Goal: Task Accomplishment & Management: Use online tool/utility

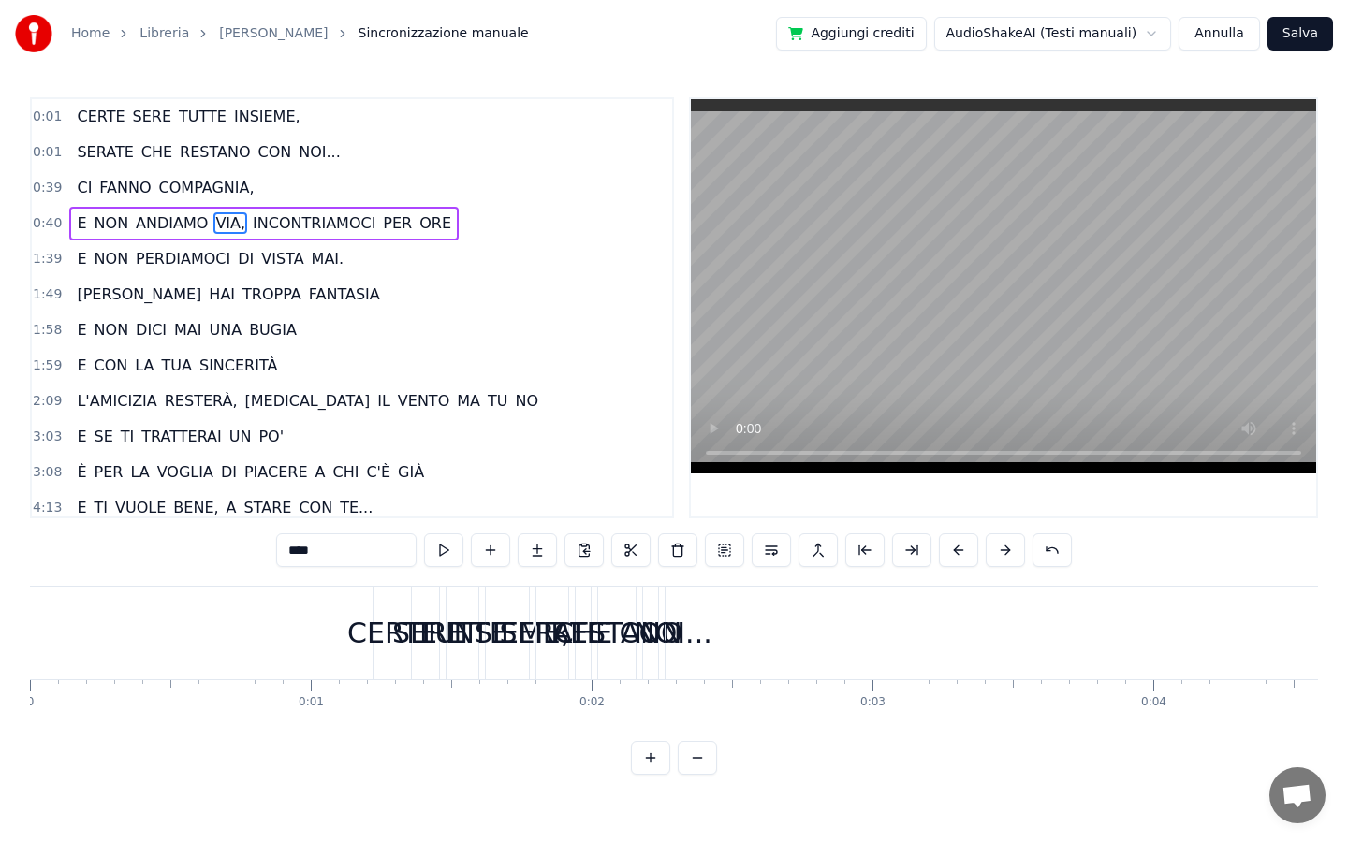
scroll to position [0, 13596]
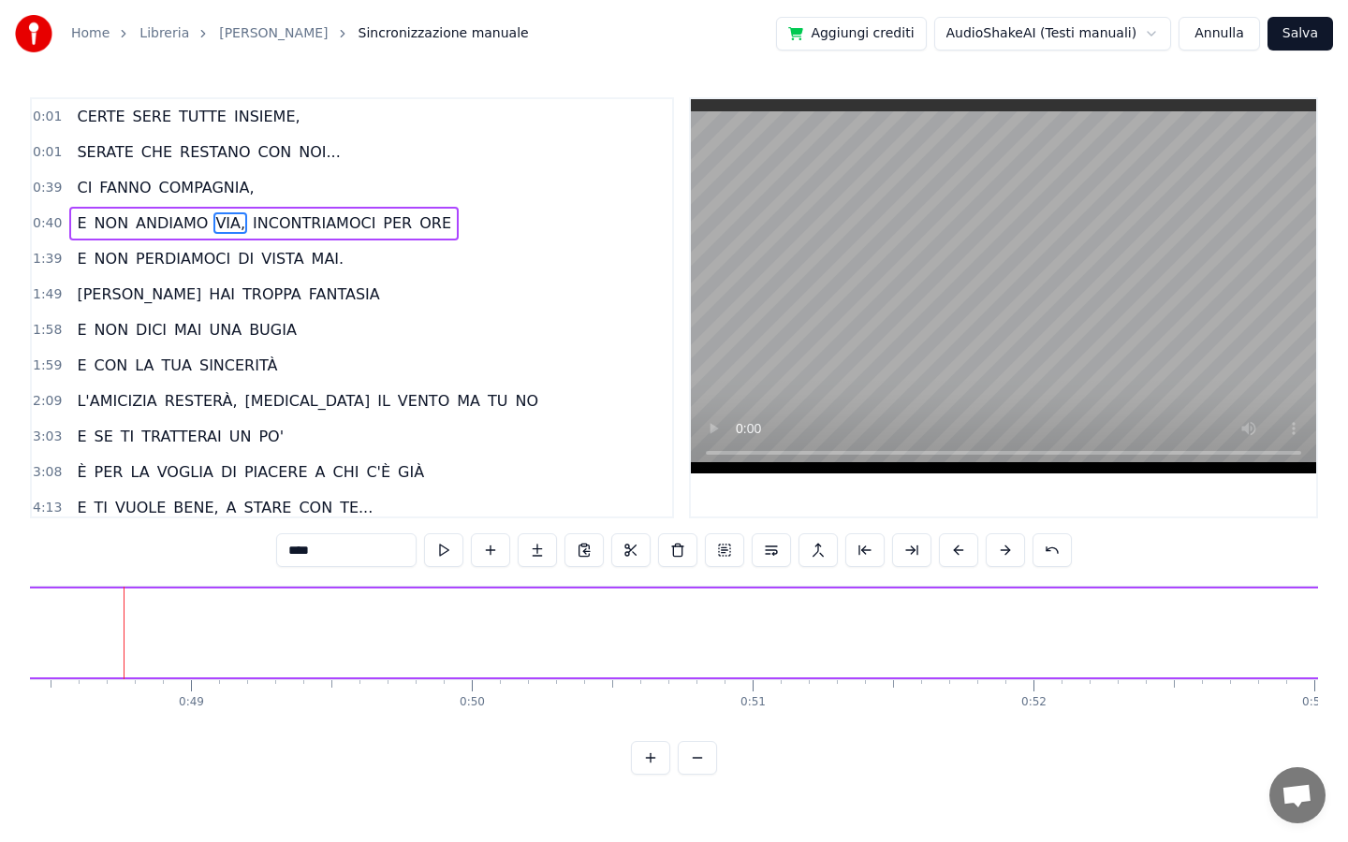
click at [638, 754] on button at bounding box center [650, 758] width 39 height 34
click at [1234, 28] on button "Annulla" at bounding box center [1218, 34] width 81 height 34
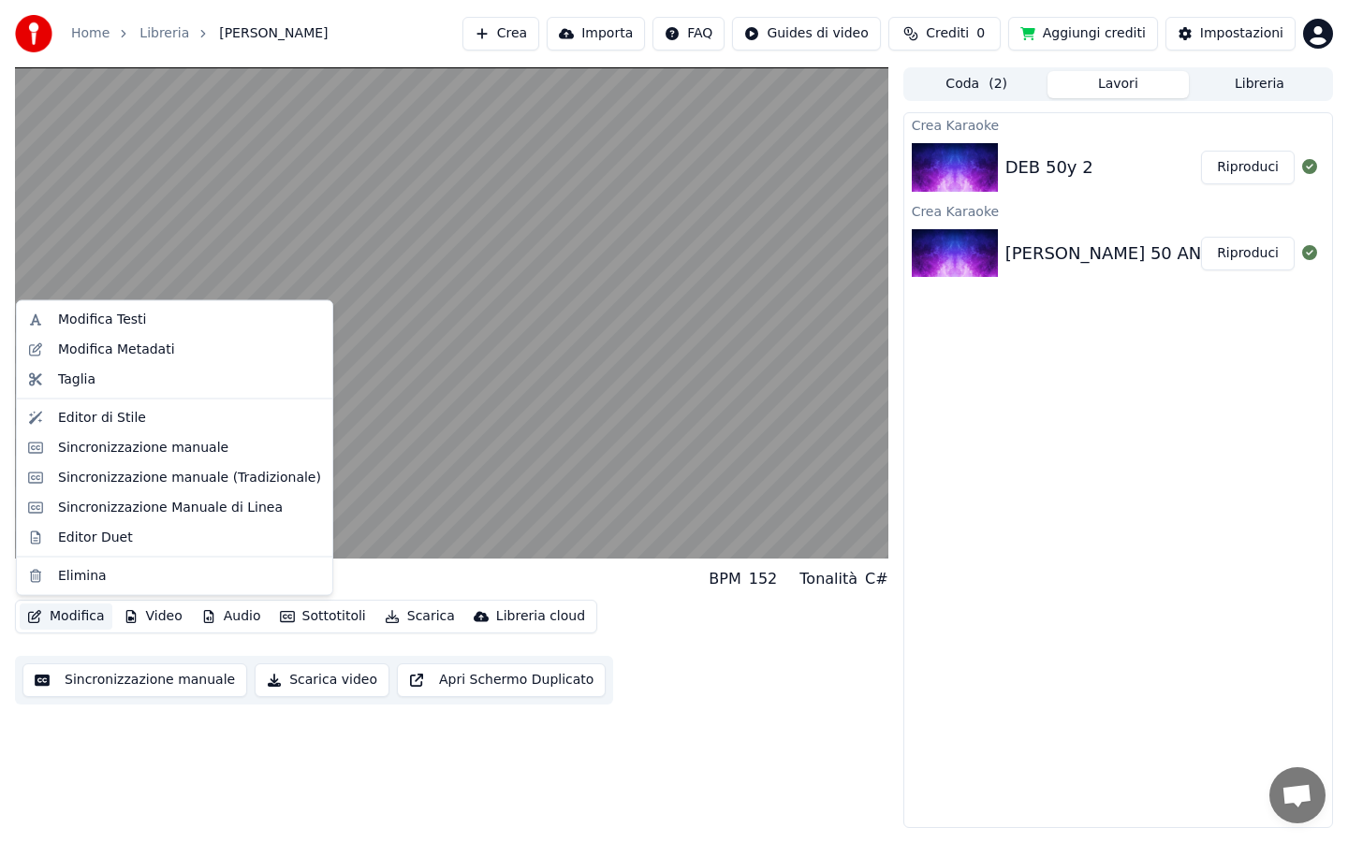
click at [92, 625] on button "Modifica" at bounding box center [66, 617] width 93 height 26
click at [199, 475] on div "Sincronizzazione manuale (Tradizionale)" at bounding box center [189, 477] width 263 height 19
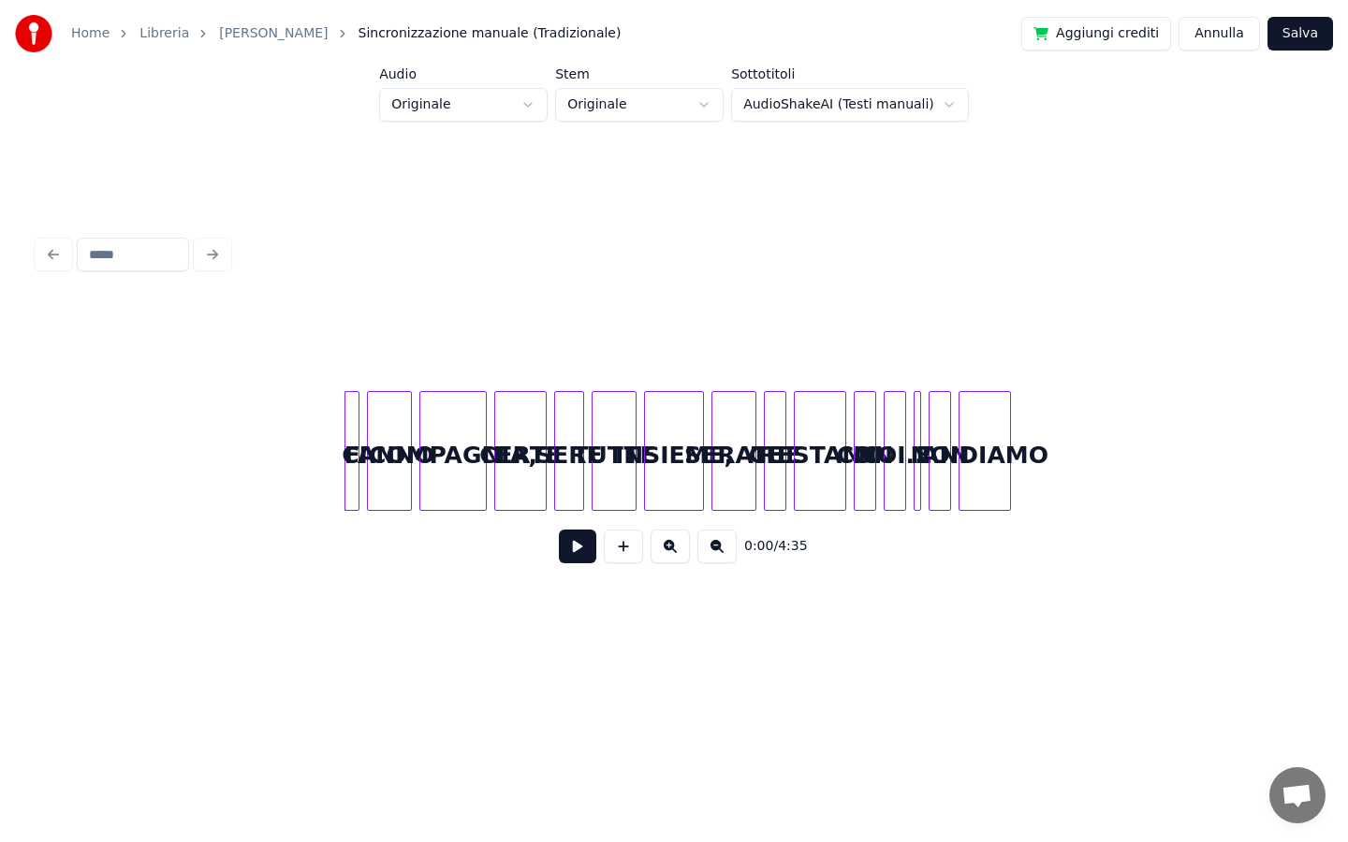
click at [1250, 40] on button "Annulla" at bounding box center [1218, 34] width 81 height 34
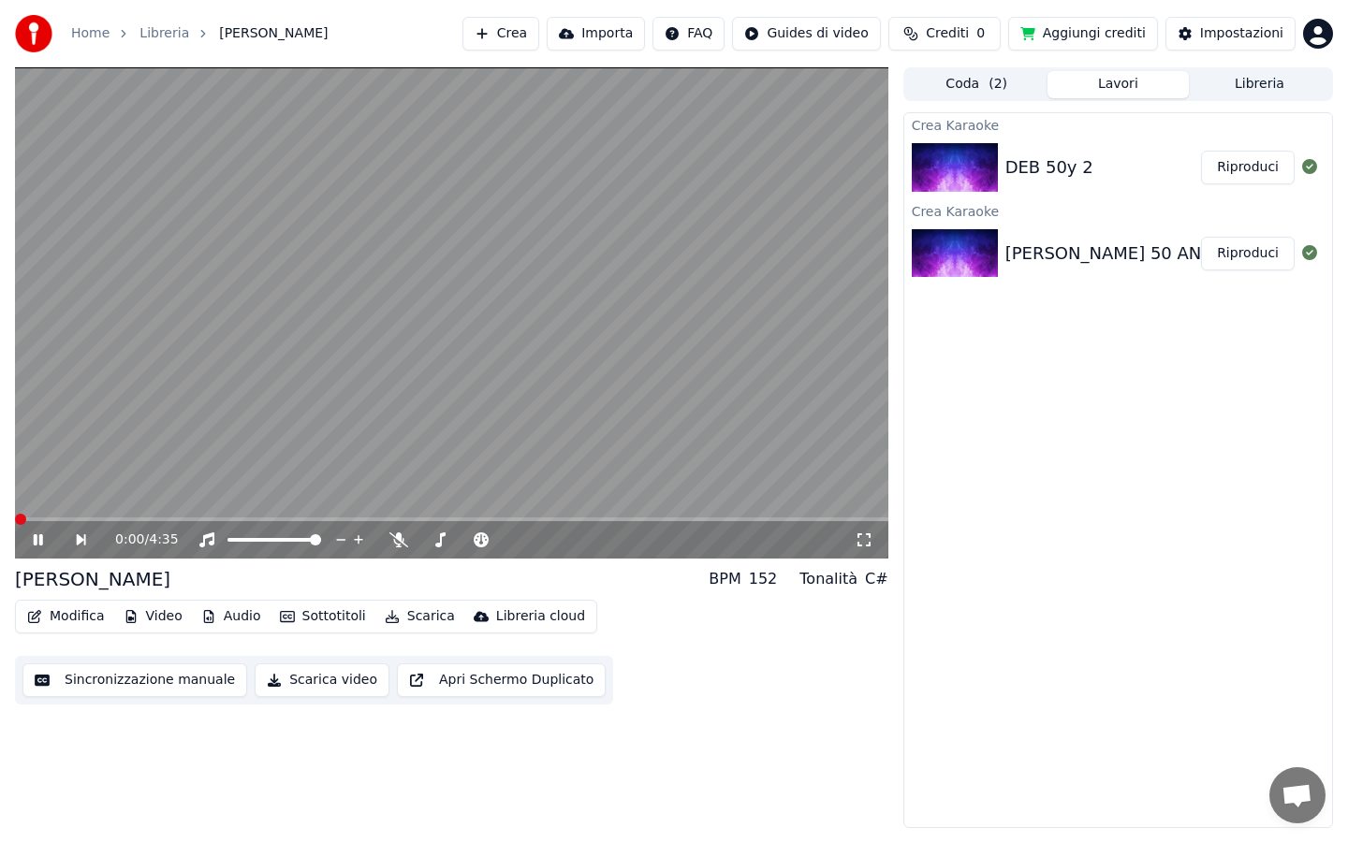
click at [92, 630] on div "Modifica Video Audio Sottotitoli Scarica Libreria cloud" at bounding box center [306, 617] width 582 height 34
click at [91, 617] on button "Modifica" at bounding box center [66, 617] width 93 height 26
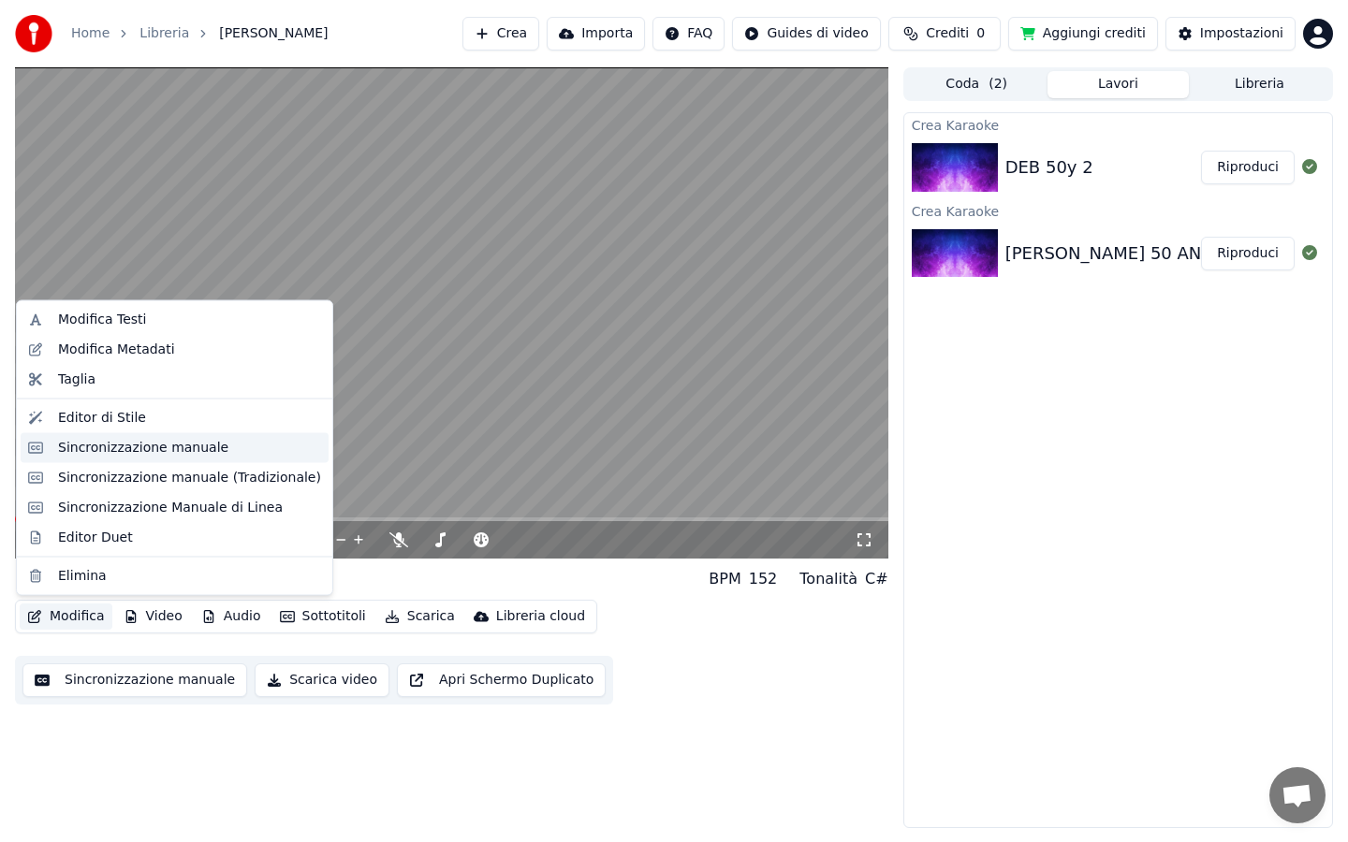
click at [147, 449] on div "Sincronizzazione manuale" at bounding box center [143, 447] width 170 height 19
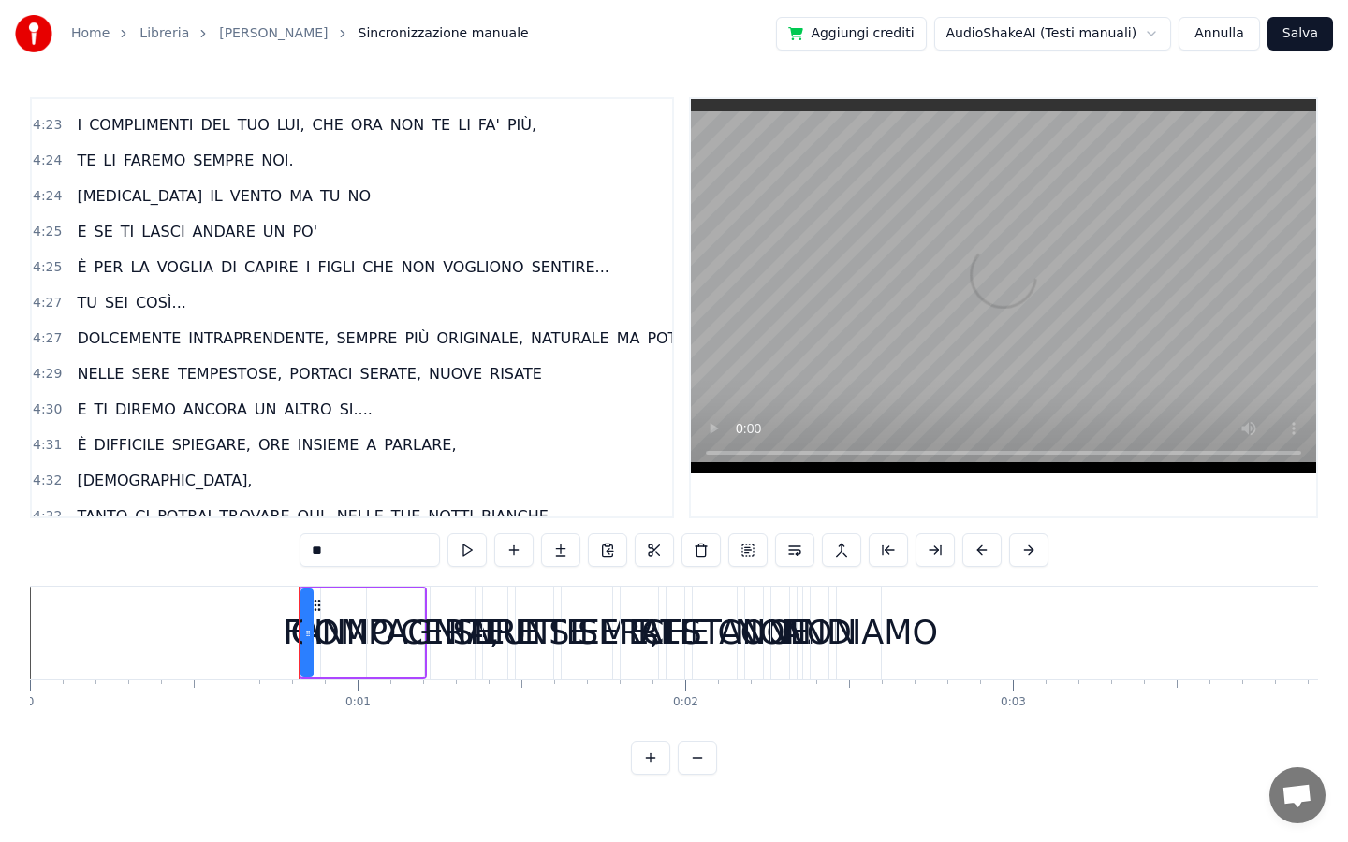
scroll to position [970, 0]
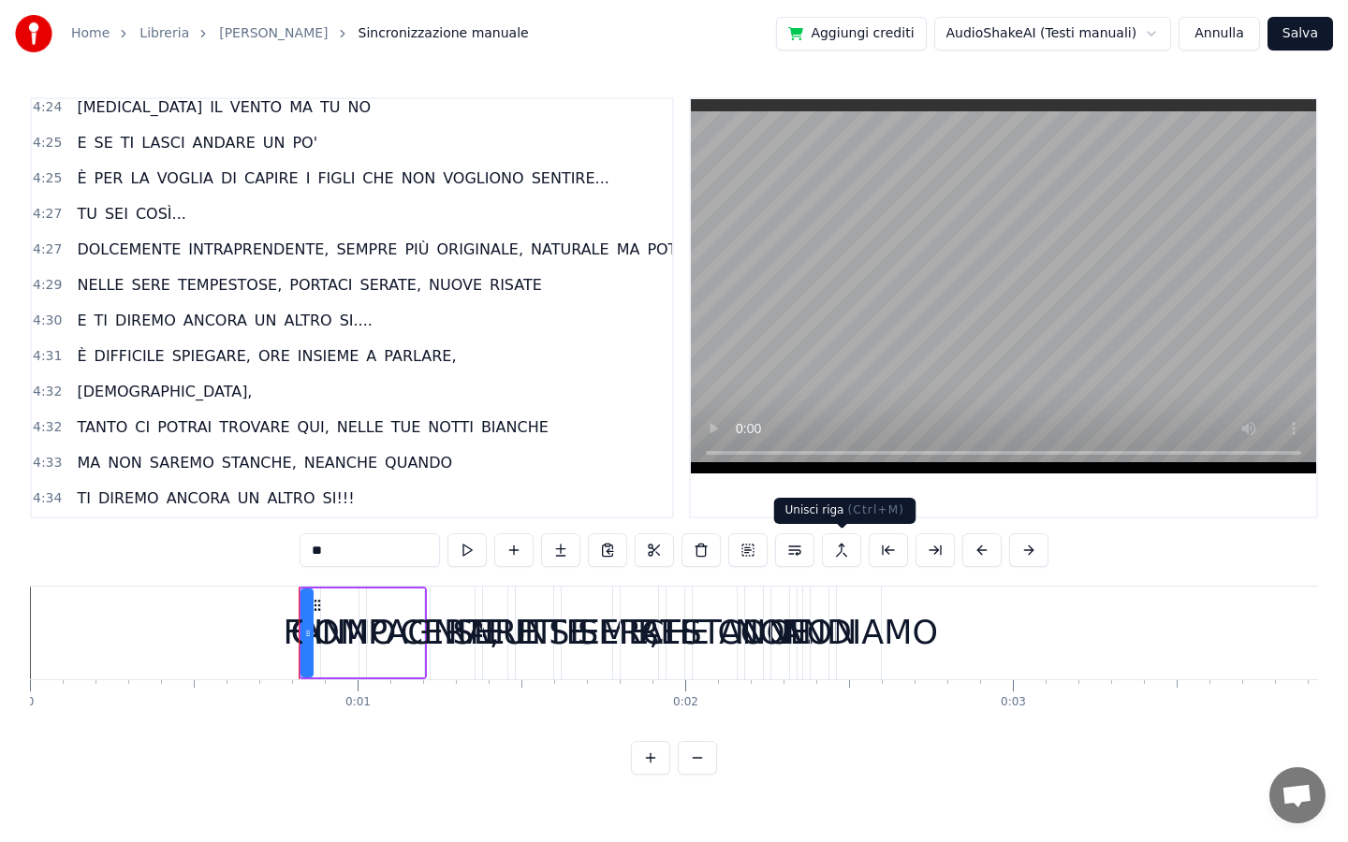
click at [830, 553] on button at bounding box center [841, 550] width 39 height 34
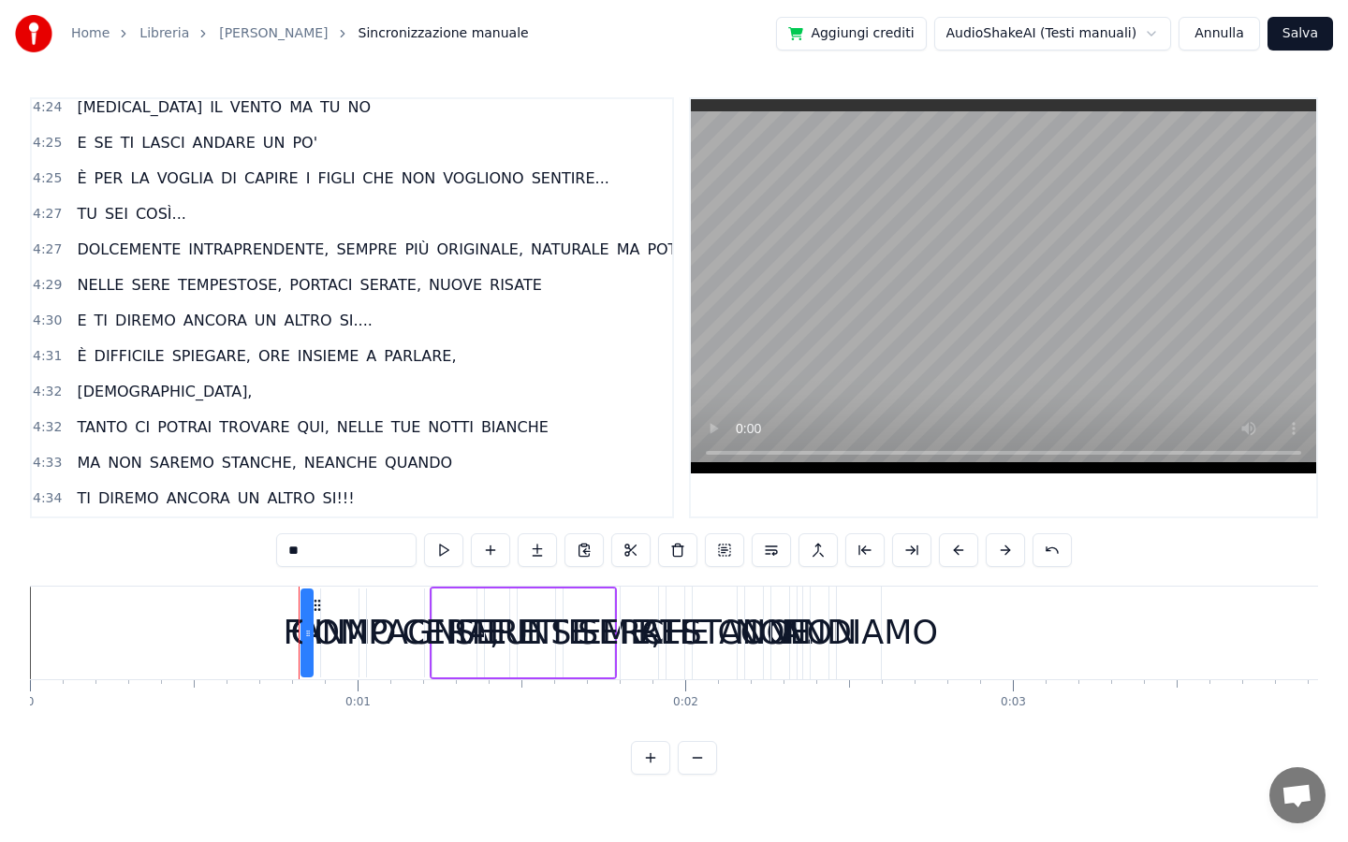
click at [445, 663] on div "CERTE" at bounding box center [454, 633] width 44 height 89
type input "*****"
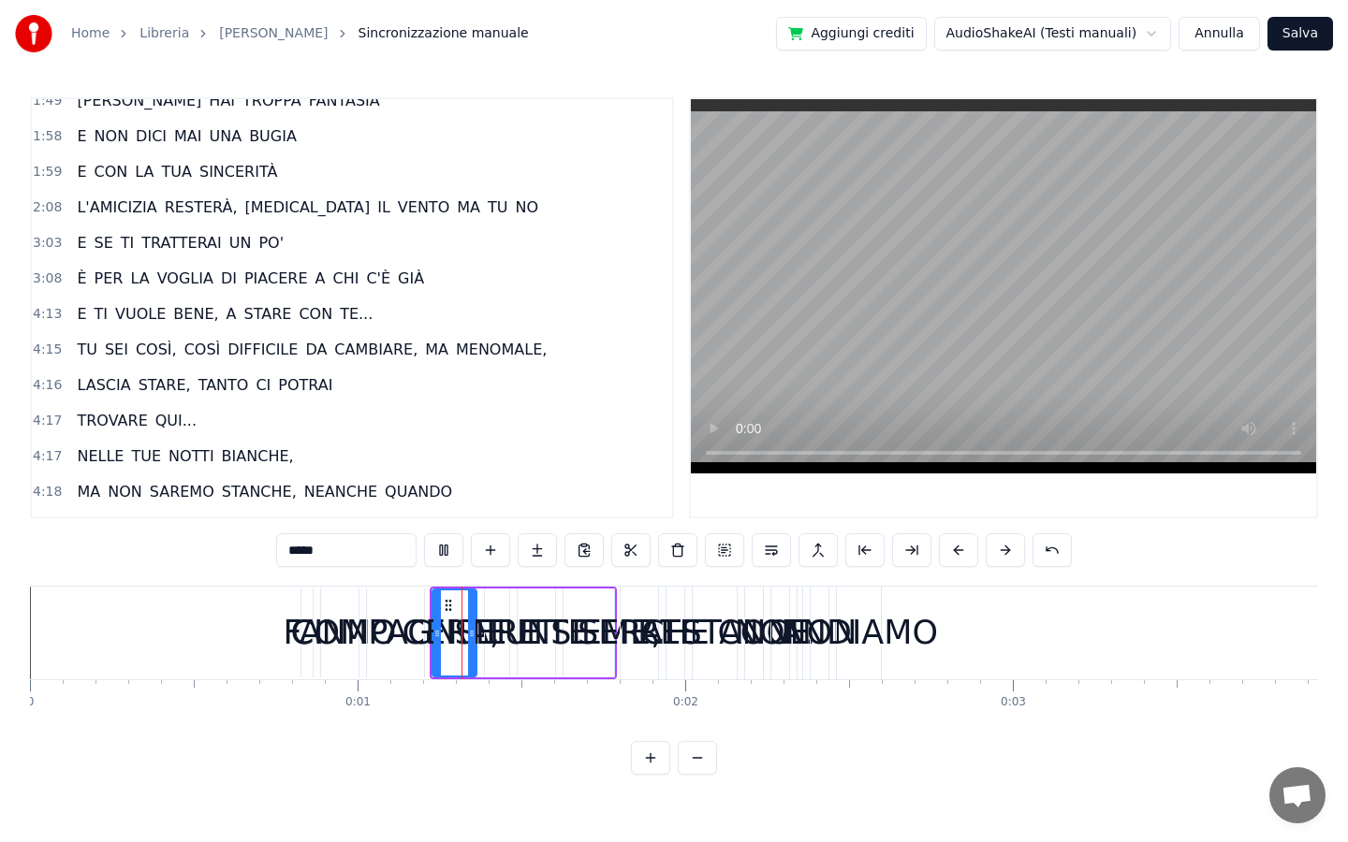
scroll to position [0, 0]
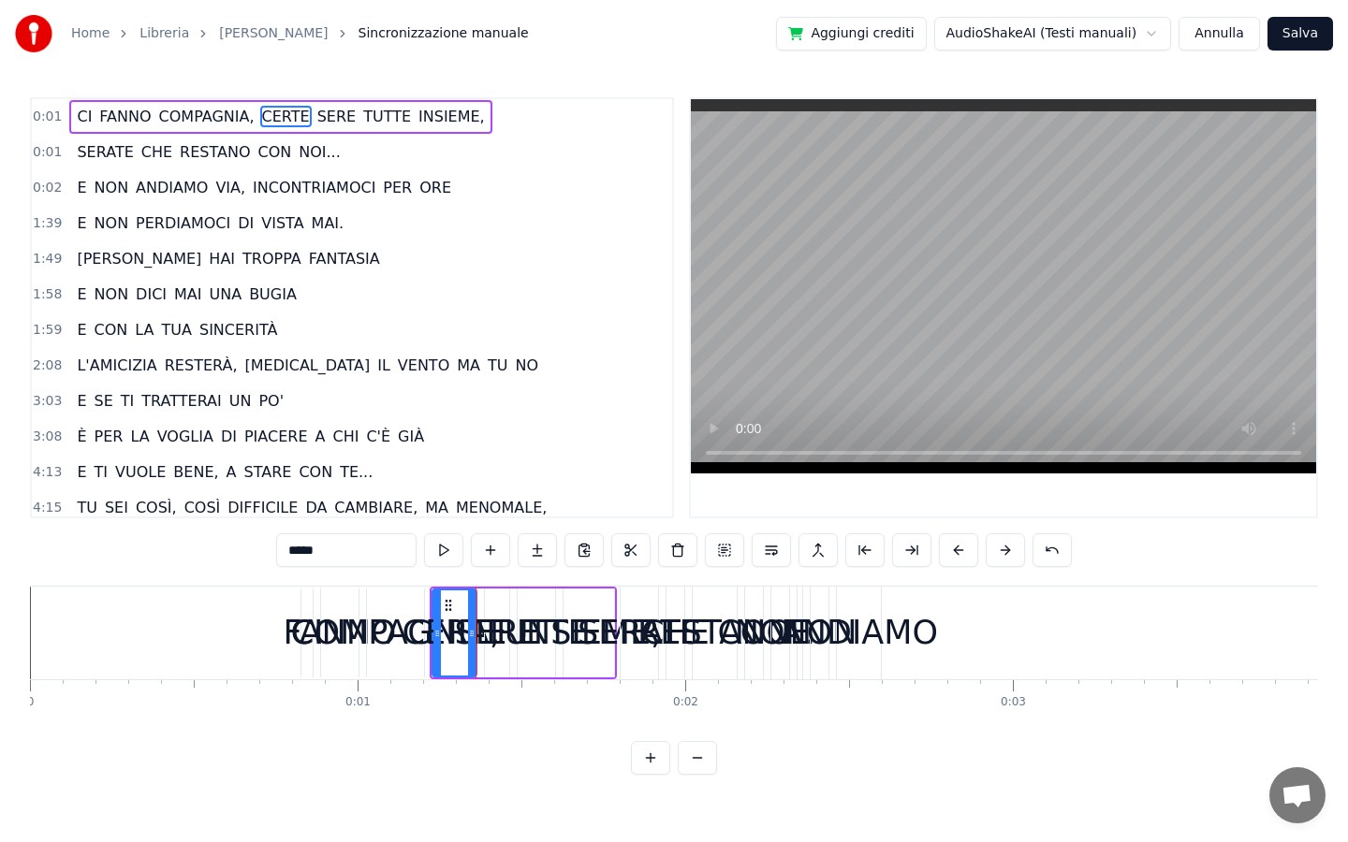
click at [1203, 44] on button "Annulla" at bounding box center [1218, 34] width 81 height 34
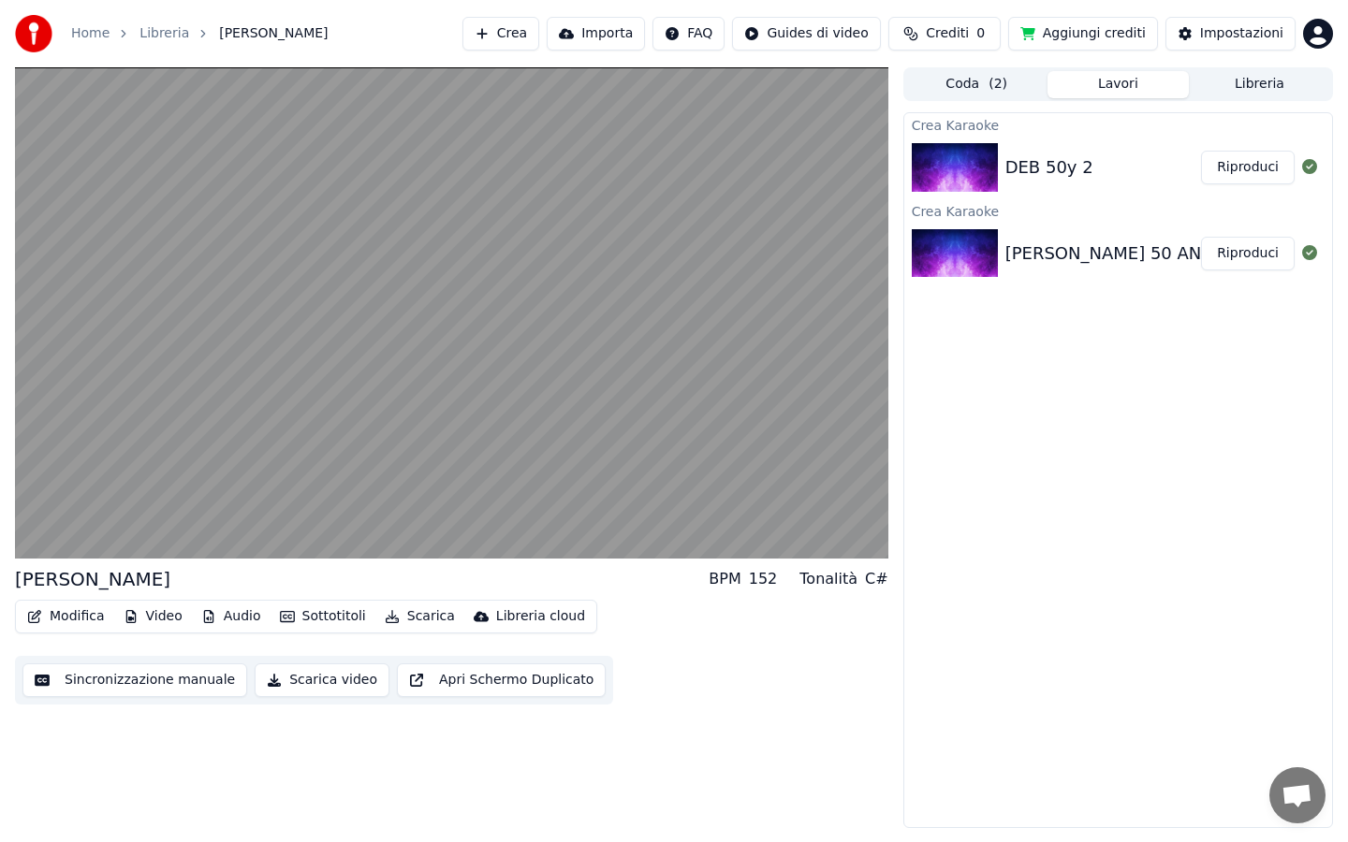
click at [1236, 100] on div "Coda ( 2 ) Lavori Libreria" at bounding box center [1118, 84] width 430 height 34
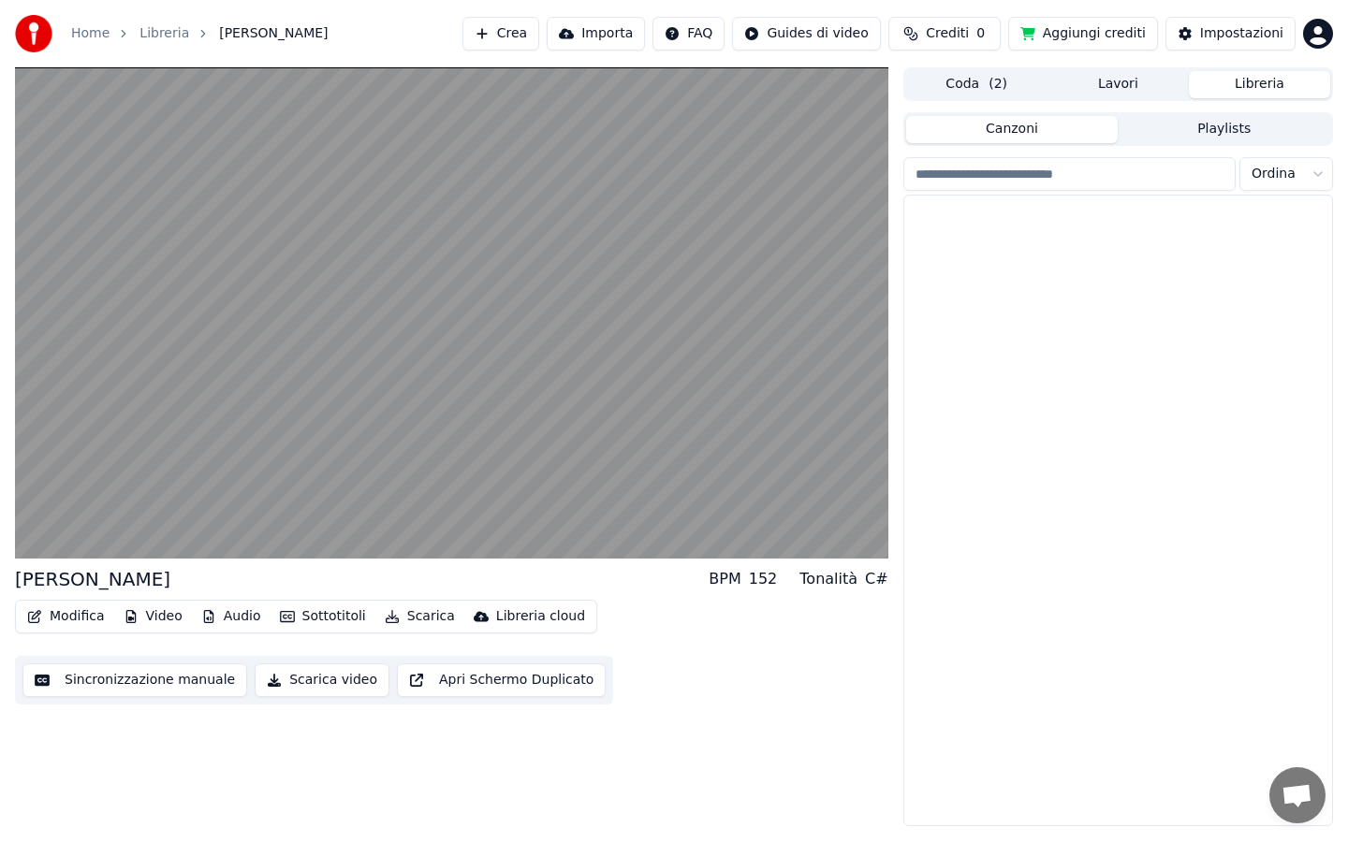
click at [1243, 91] on button "Libreria" at bounding box center [1259, 84] width 141 height 27
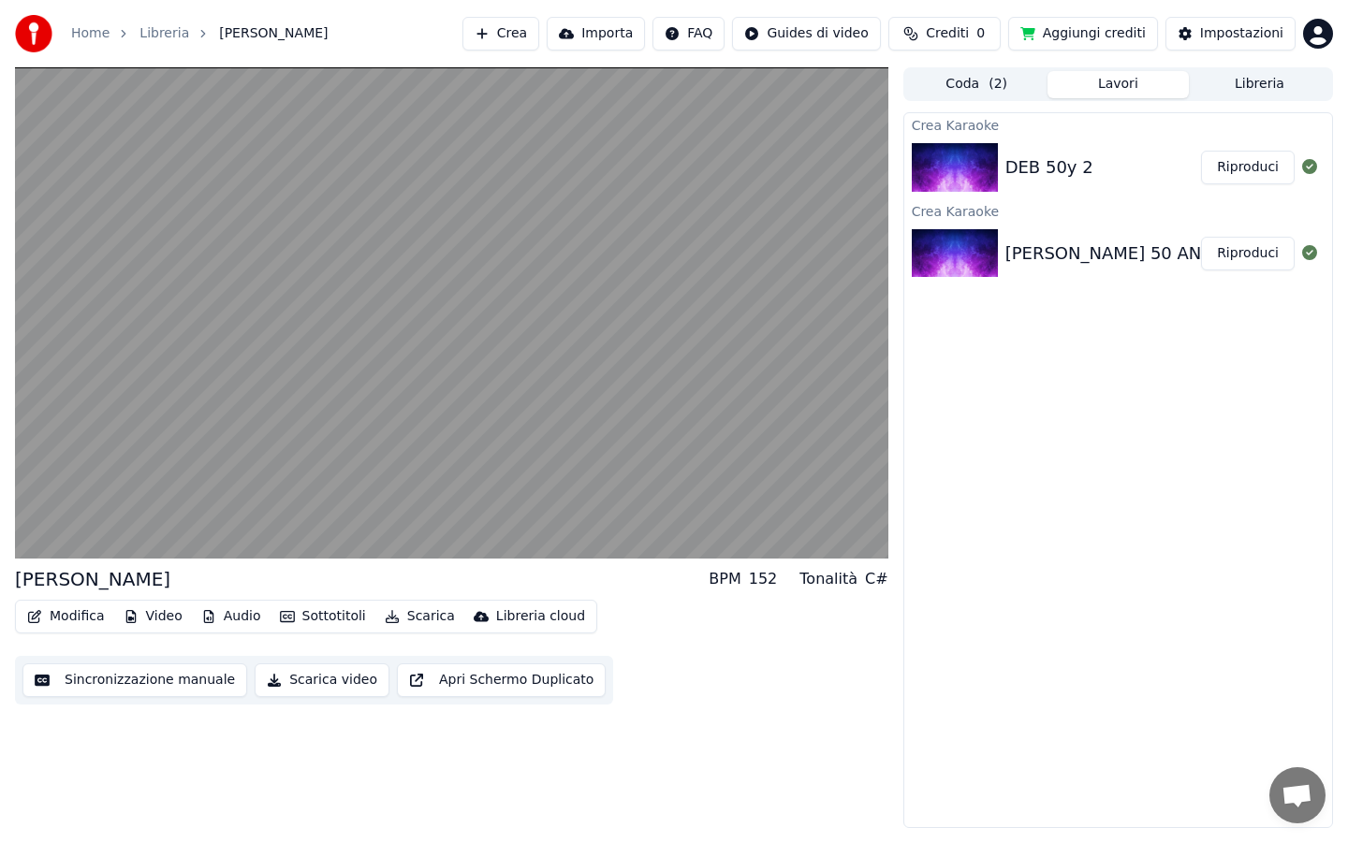
click at [1148, 94] on button "Lavori" at bounding box center [1117, 84] width 141 height 27
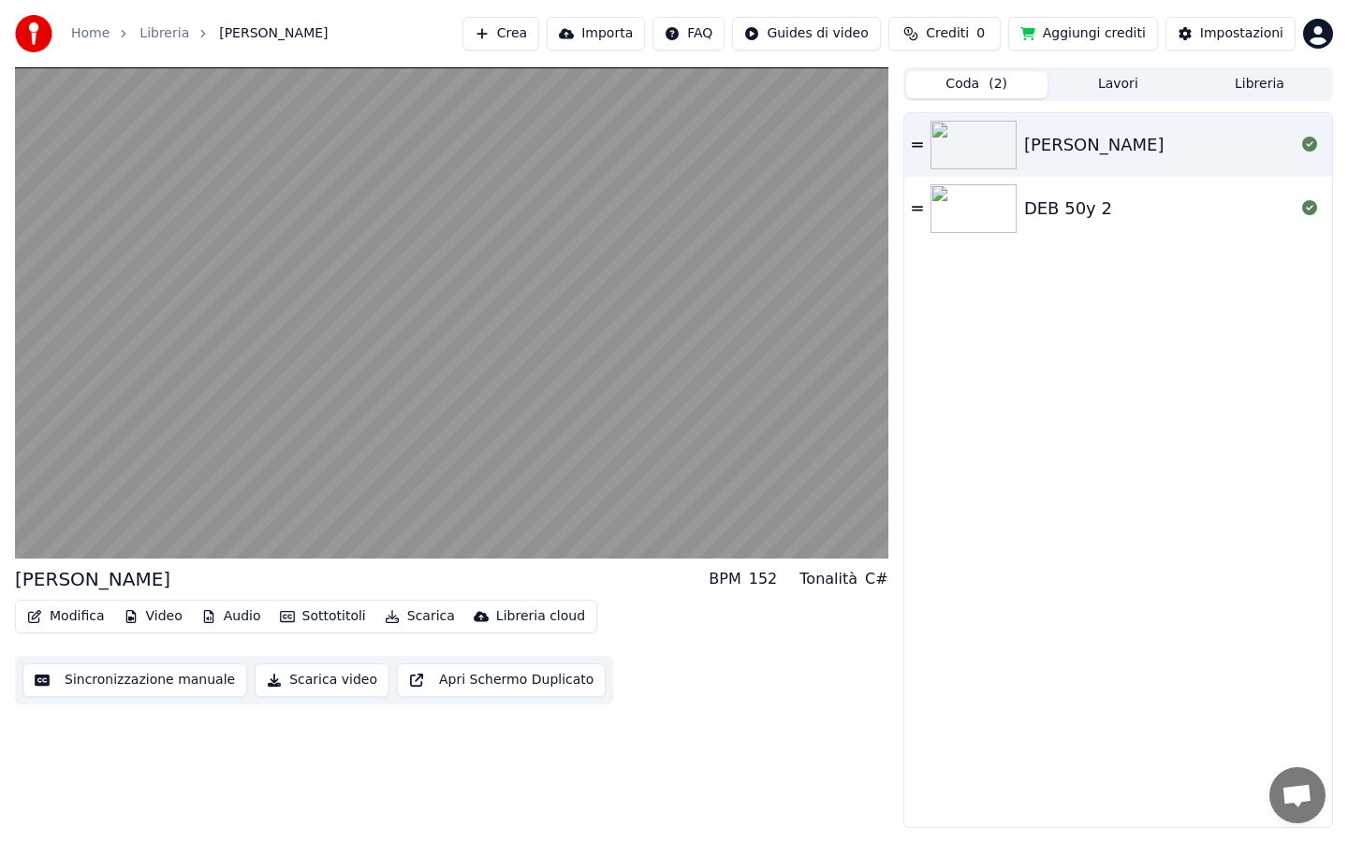
click at [1012, 95] on button "Coda ( 2 )" at bounding box center [976, 84] width 141 height 27
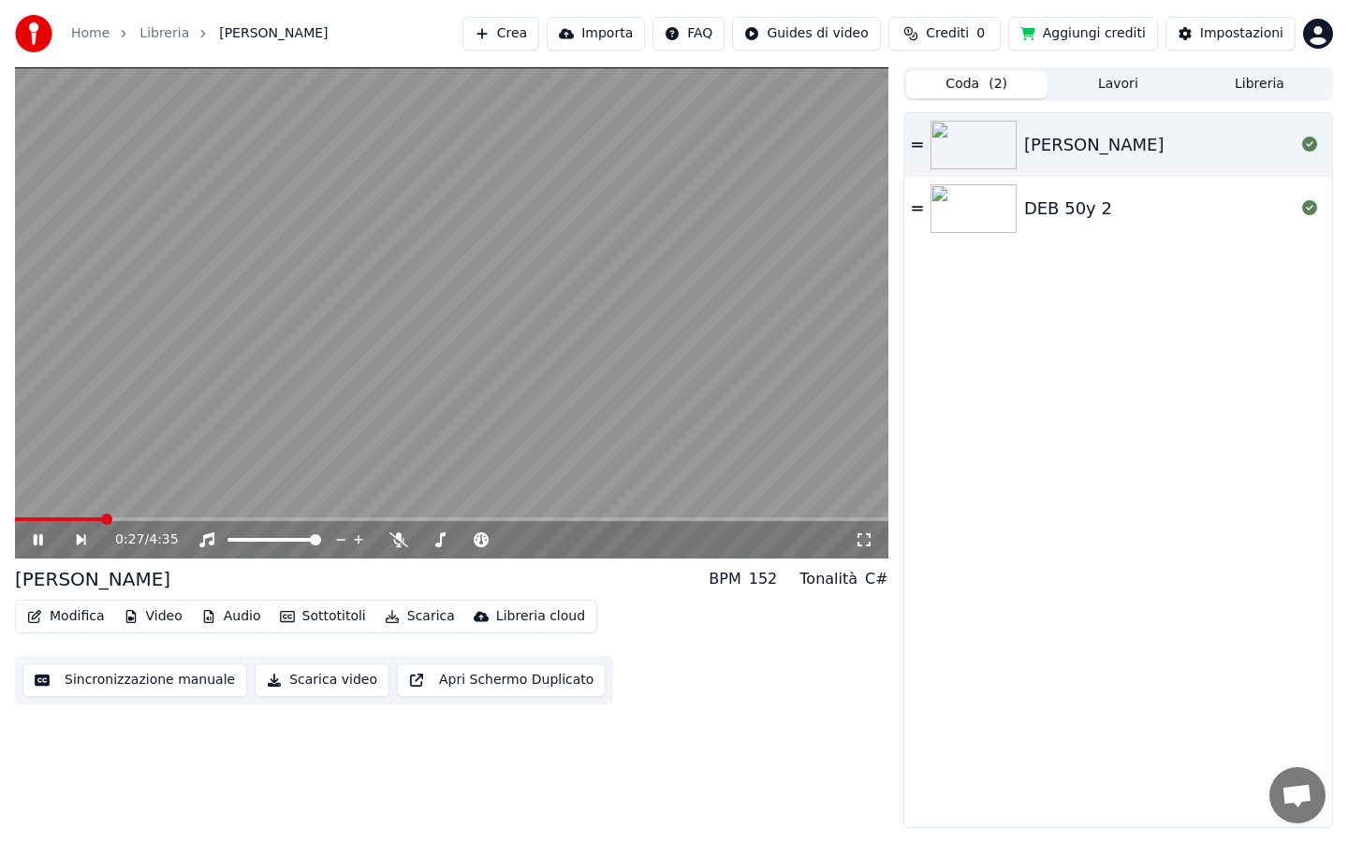
click at [411, 325] on video at bounding box center [451, 312] width 873 height 491
click at [224, 33] on span "[PERSON_NAME]" at bounding box center [273, 33] width 109 height 19
click at [144, 33] on link "Libreria" at bounding box center [164, 33] width 50 height 19
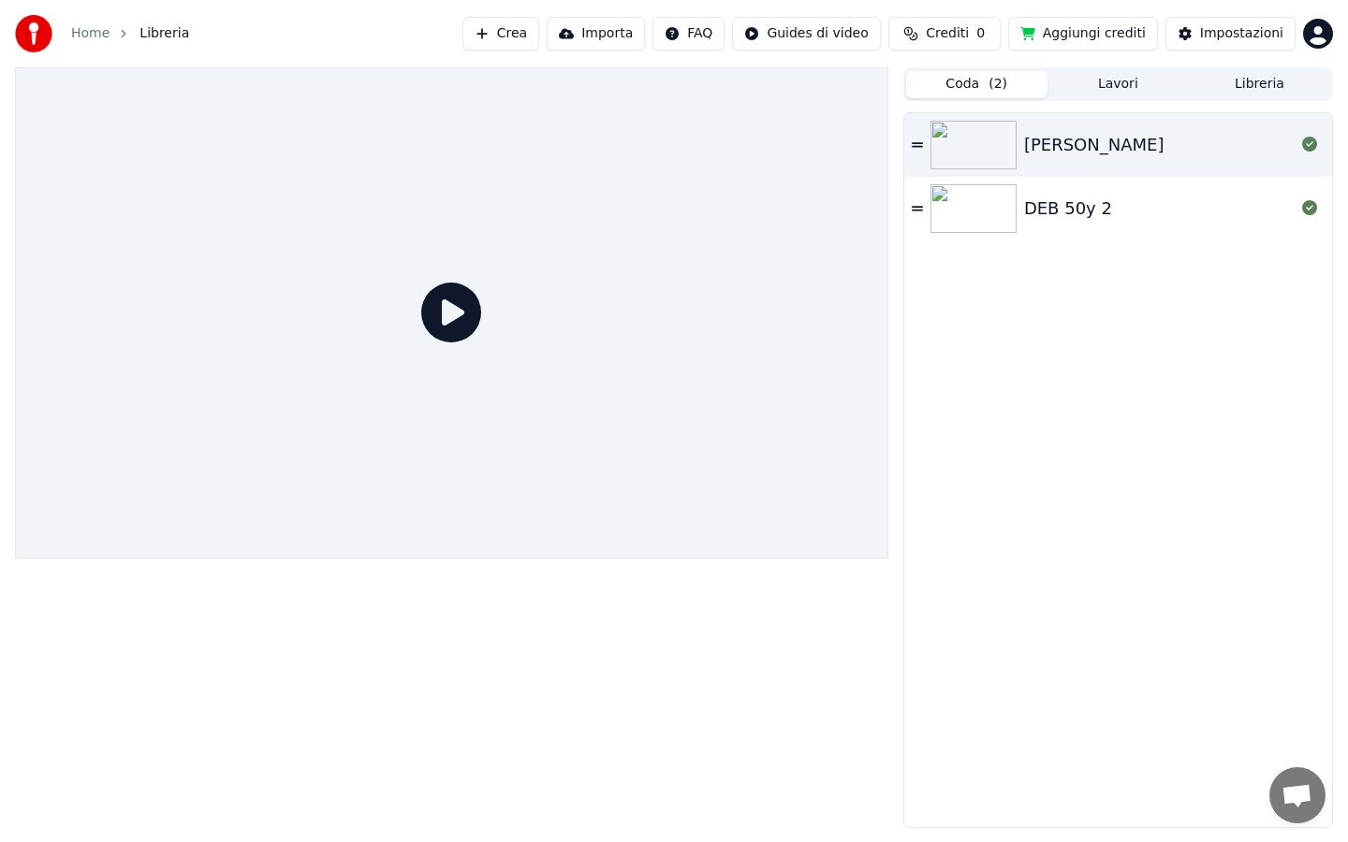
click at [93, 33] on link "Home" at bounding box center [90, 33] width 38 height 19
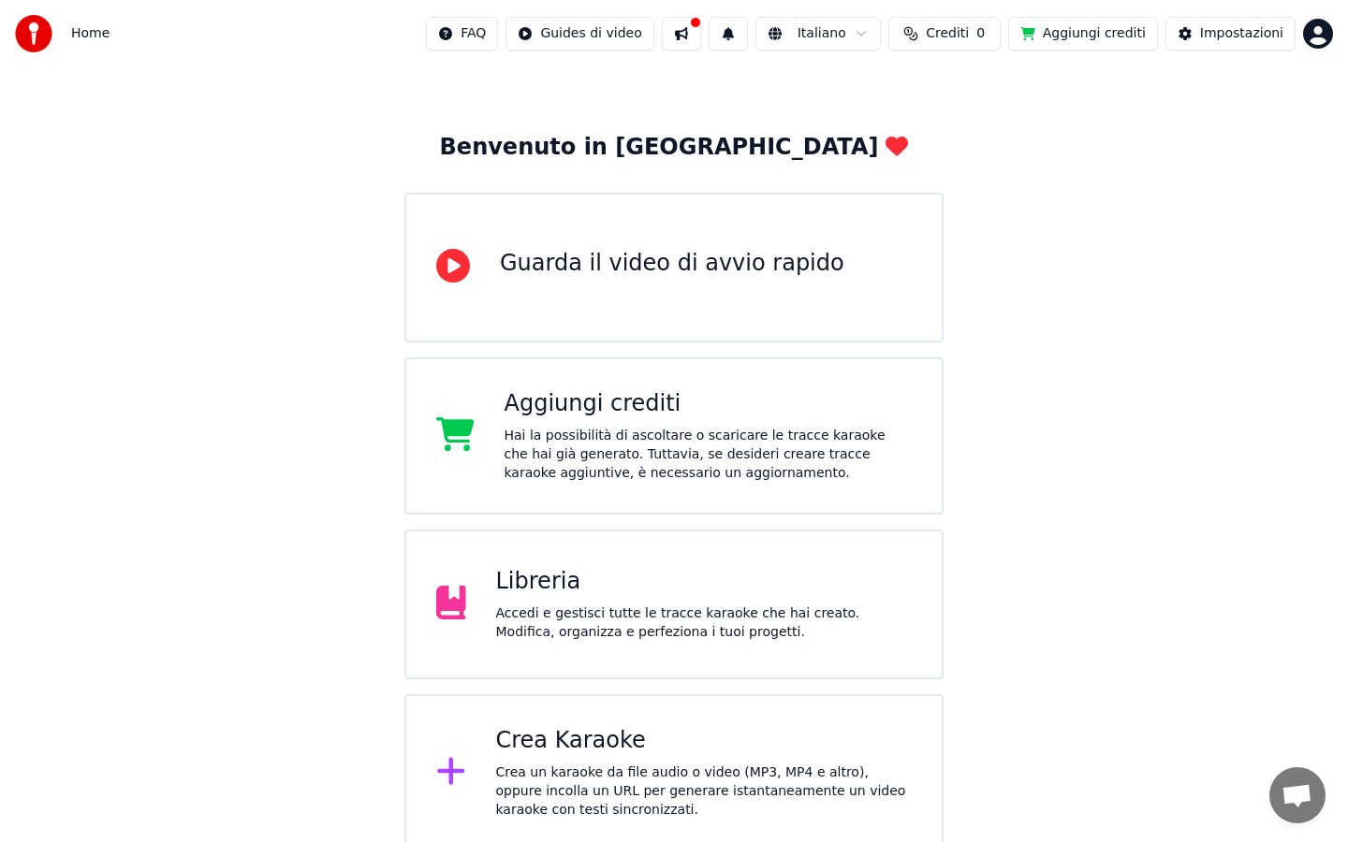
scroll to position [53, 0]
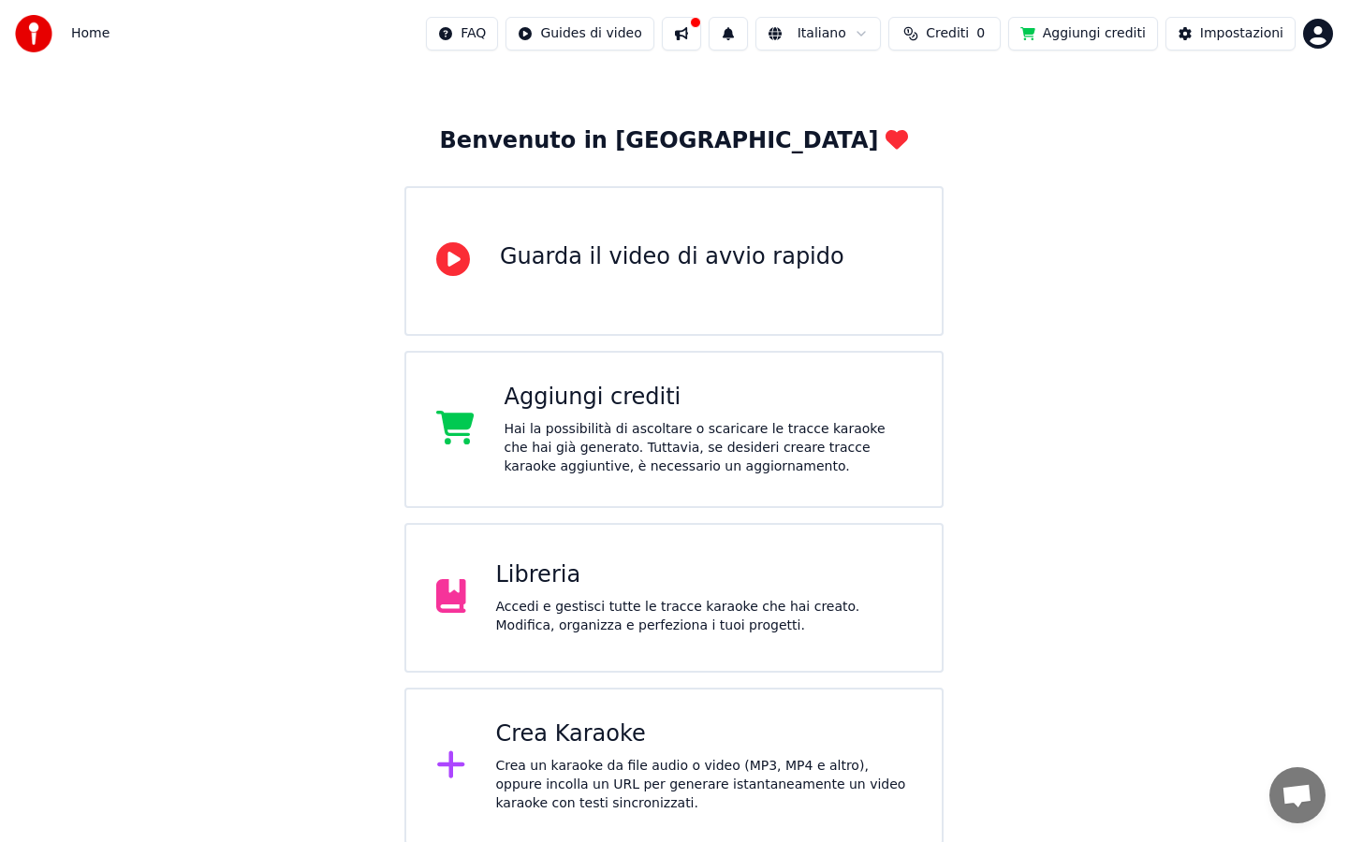
click at [606, 396] on div "Aggiungi crediti" at bounding box center [708, 398] width 408 height 30
click at [652, 272] on div "Guarda il video di avvio rapido" at bounding box center [672, 260] width 344 height 37
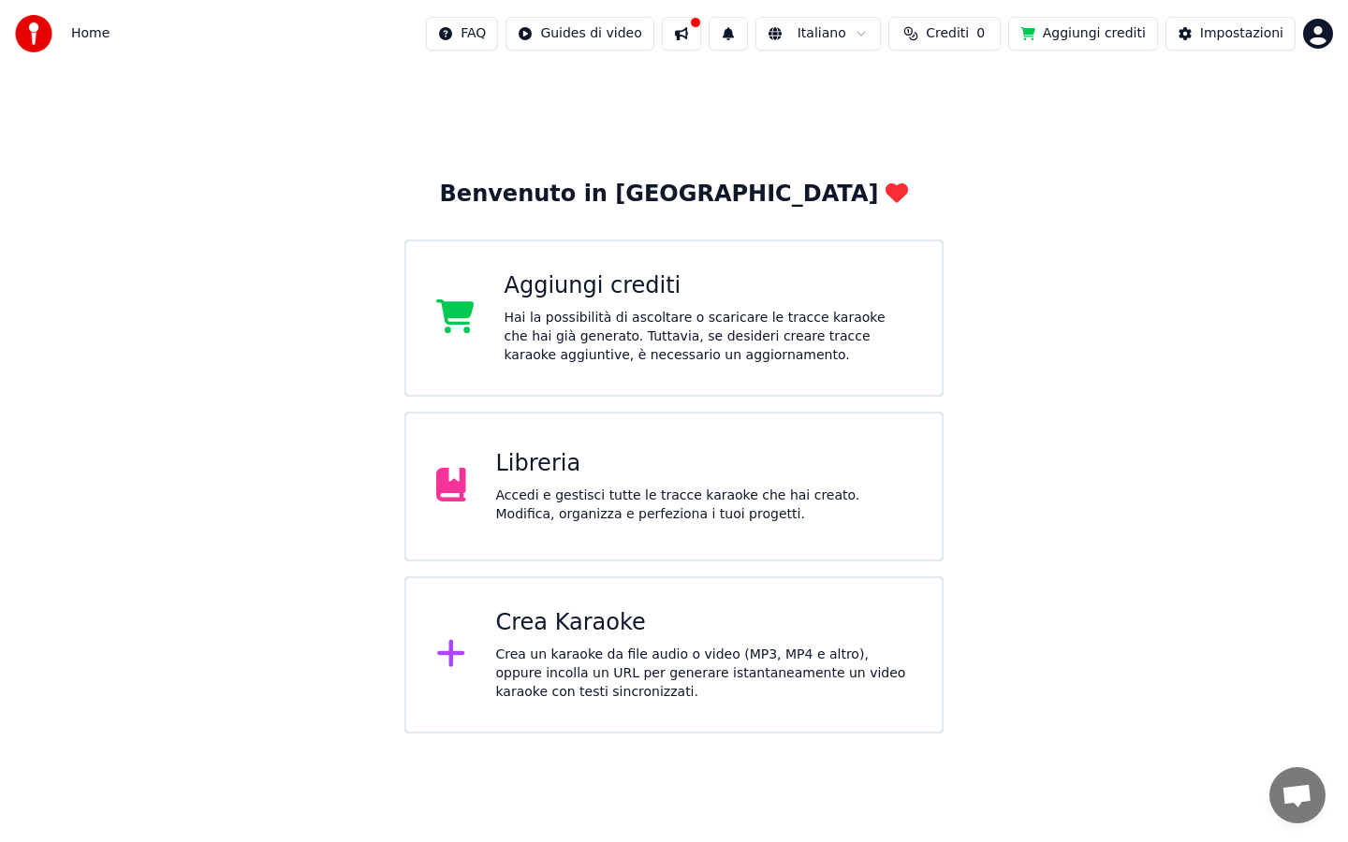
click at [814, 664] on div "Crea un karaoke da file audio o video (MP3, MP4 e altro), oppure incolla un URL…" at bounding box center [704, 674] width 416 height 56
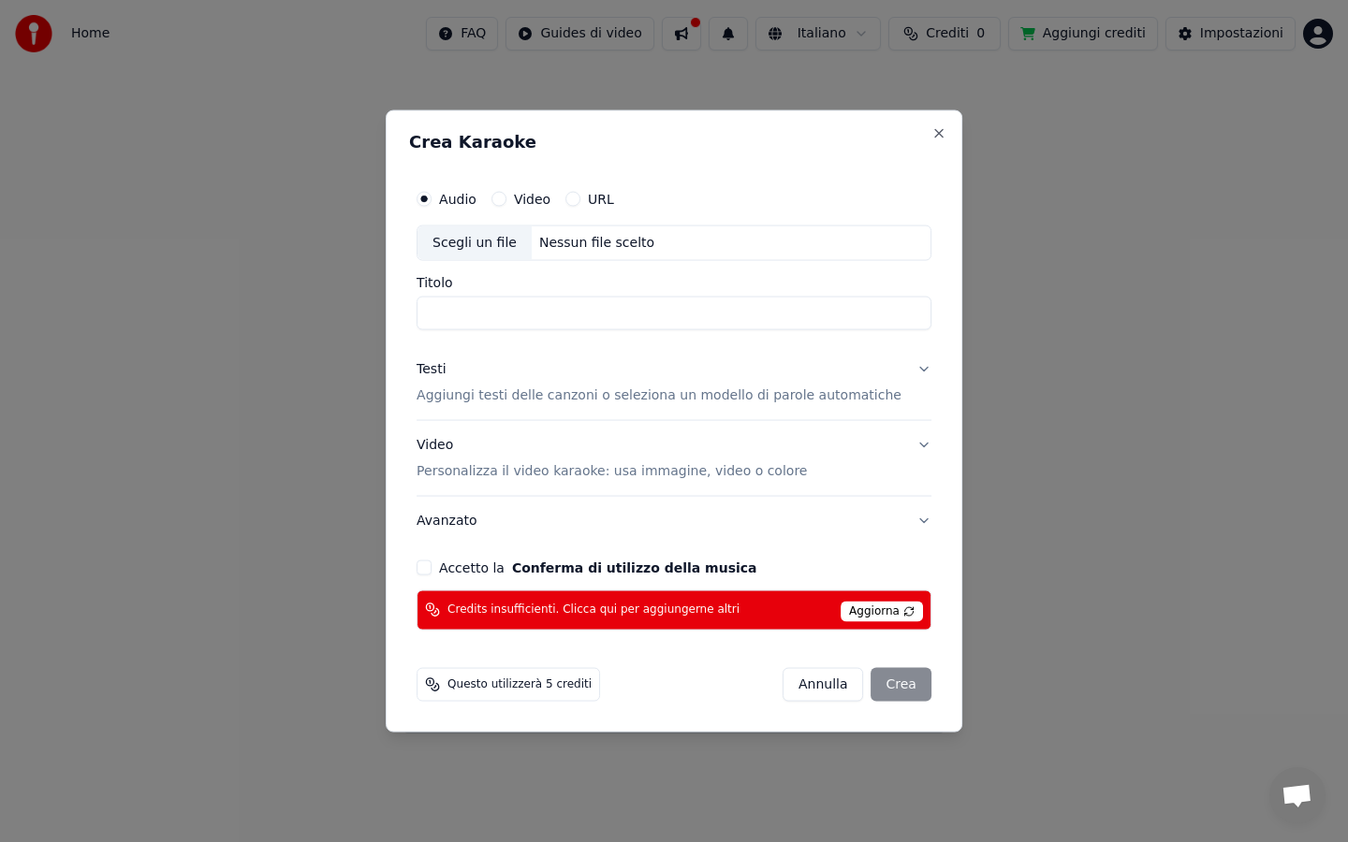
click at [872, 615] on span "Aggiorna" at bounding box center [881, 611] width 82 height 21
click at [712, 606] on span "Credits insufficienti. Clicca qui per aggiungerne altri" at bounding box center [593, 610] width 292 height 15
click at [807, 689] on button "Annulla" at bounding box center [822, 684] width 81 height 34
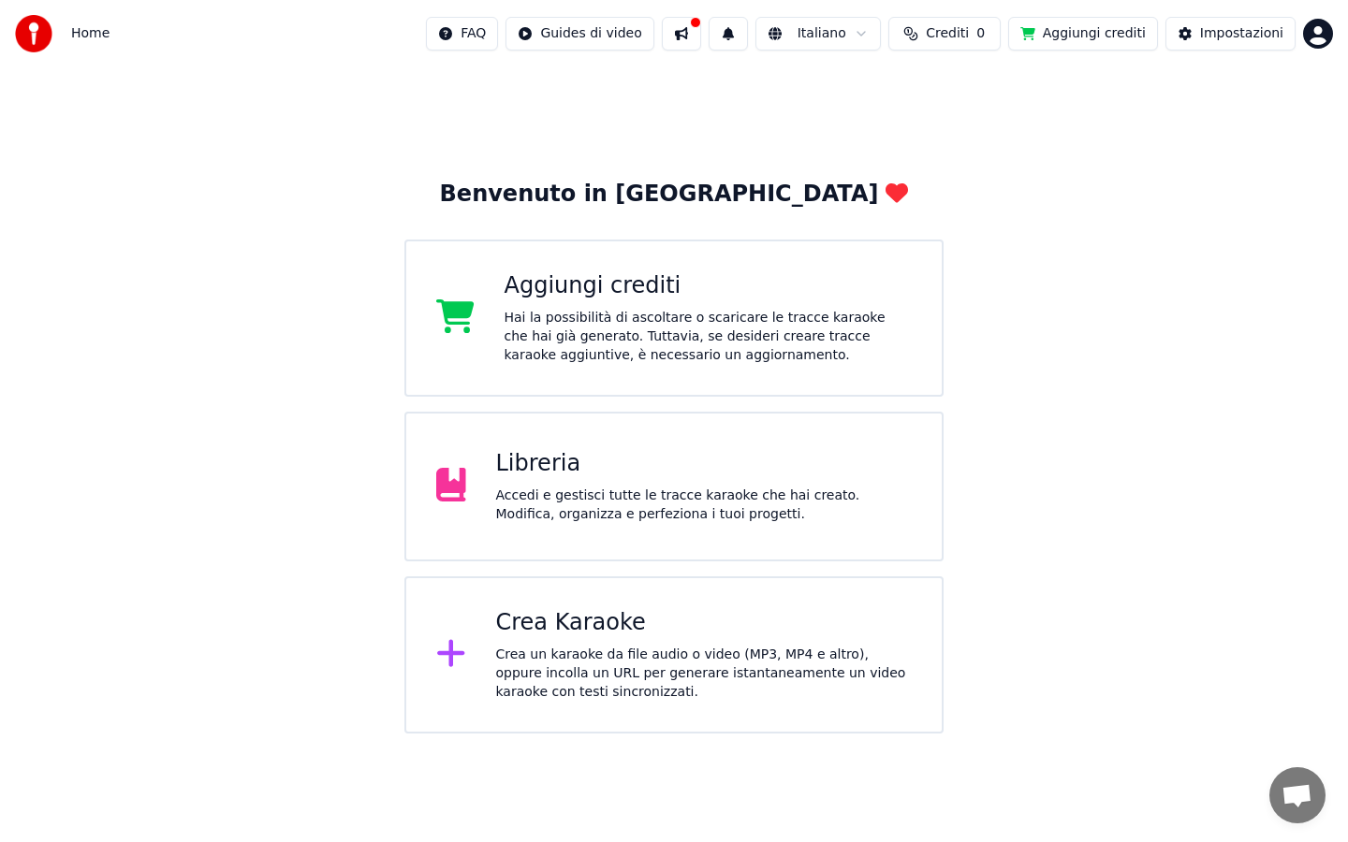
click at [695, 496] on div "Accedi e gestisci tutte le tracce karaoke che hai creato. Modifica, organizza e…" at bounding box center [704, 505] width 416 height 37
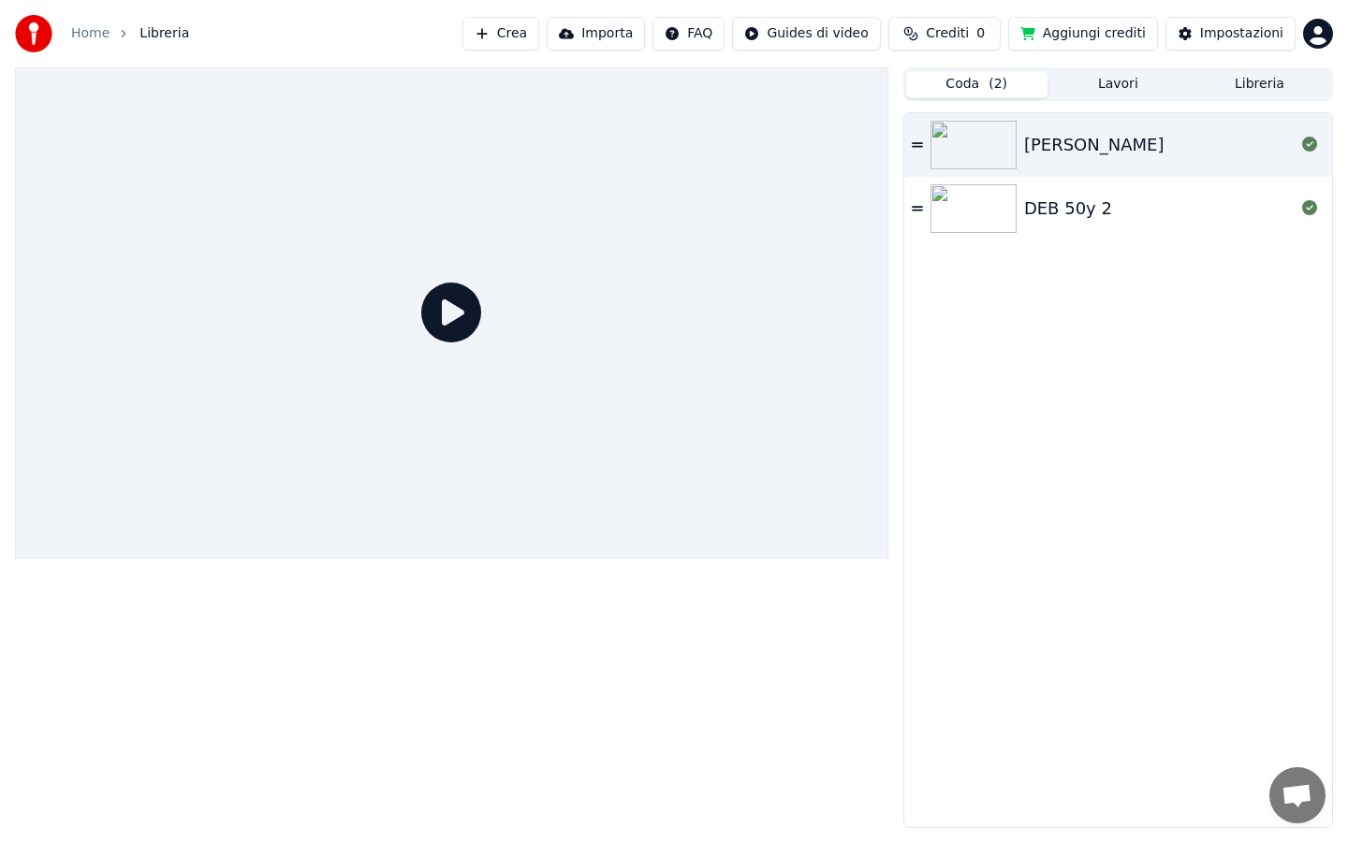
click at [1014, 166] on img at bounding box center [973, 145] width 86 height 49
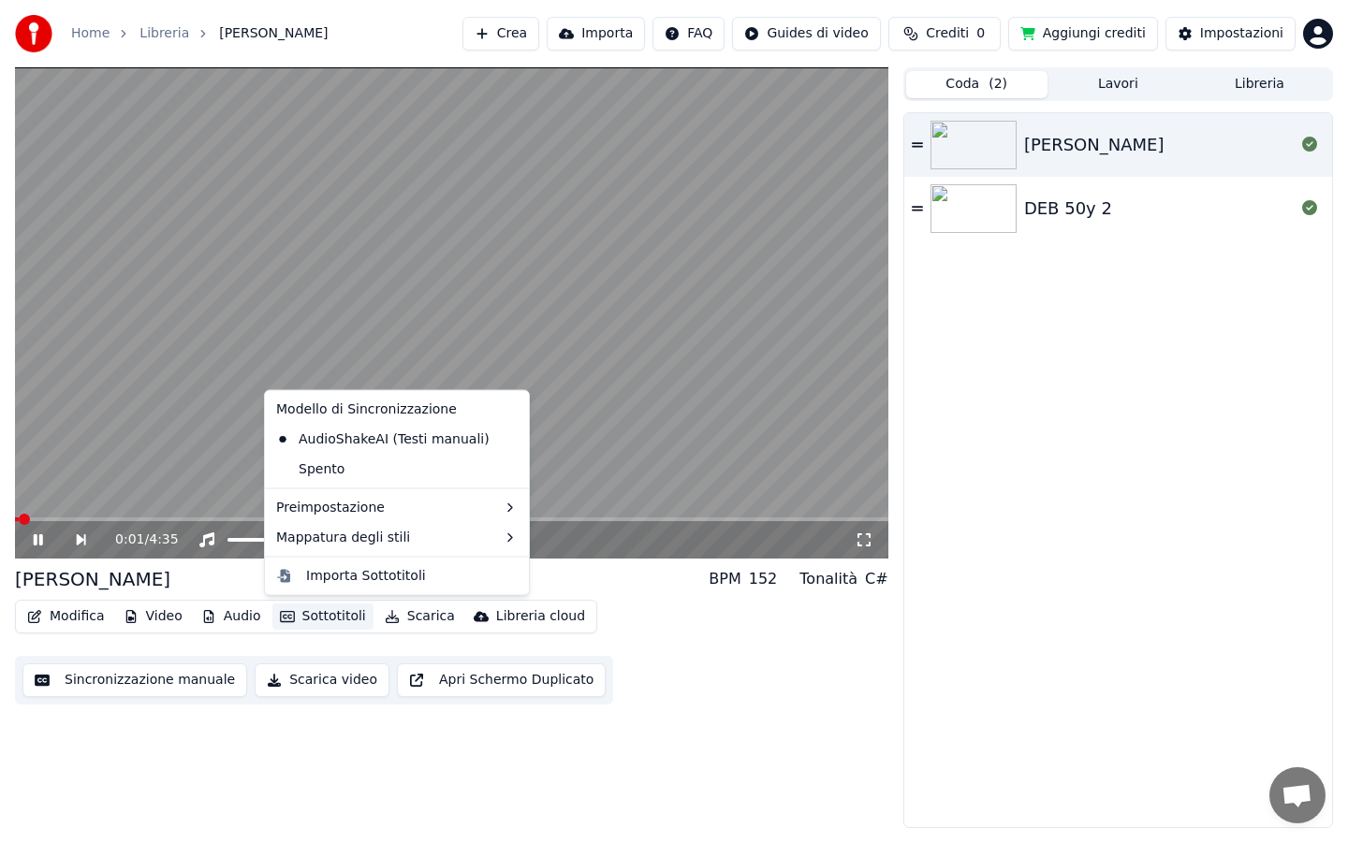
click at [325, 617] on button "Sottotitoli" at bounding box center [322, 617] width 101 height 26
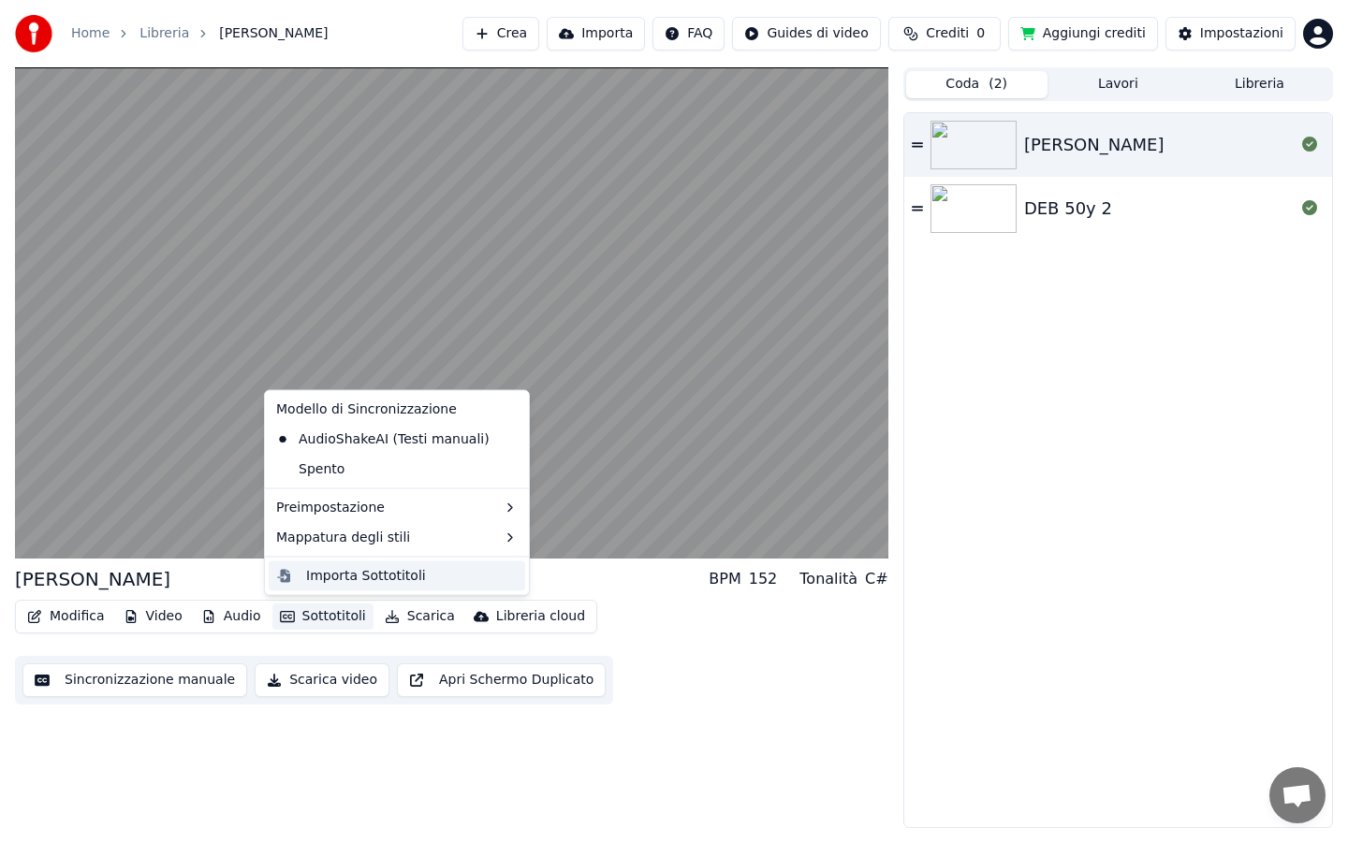
click at [393, 576] on div "Importa Sottotitoli" at bounding box center [366, 575] width 120 height 19
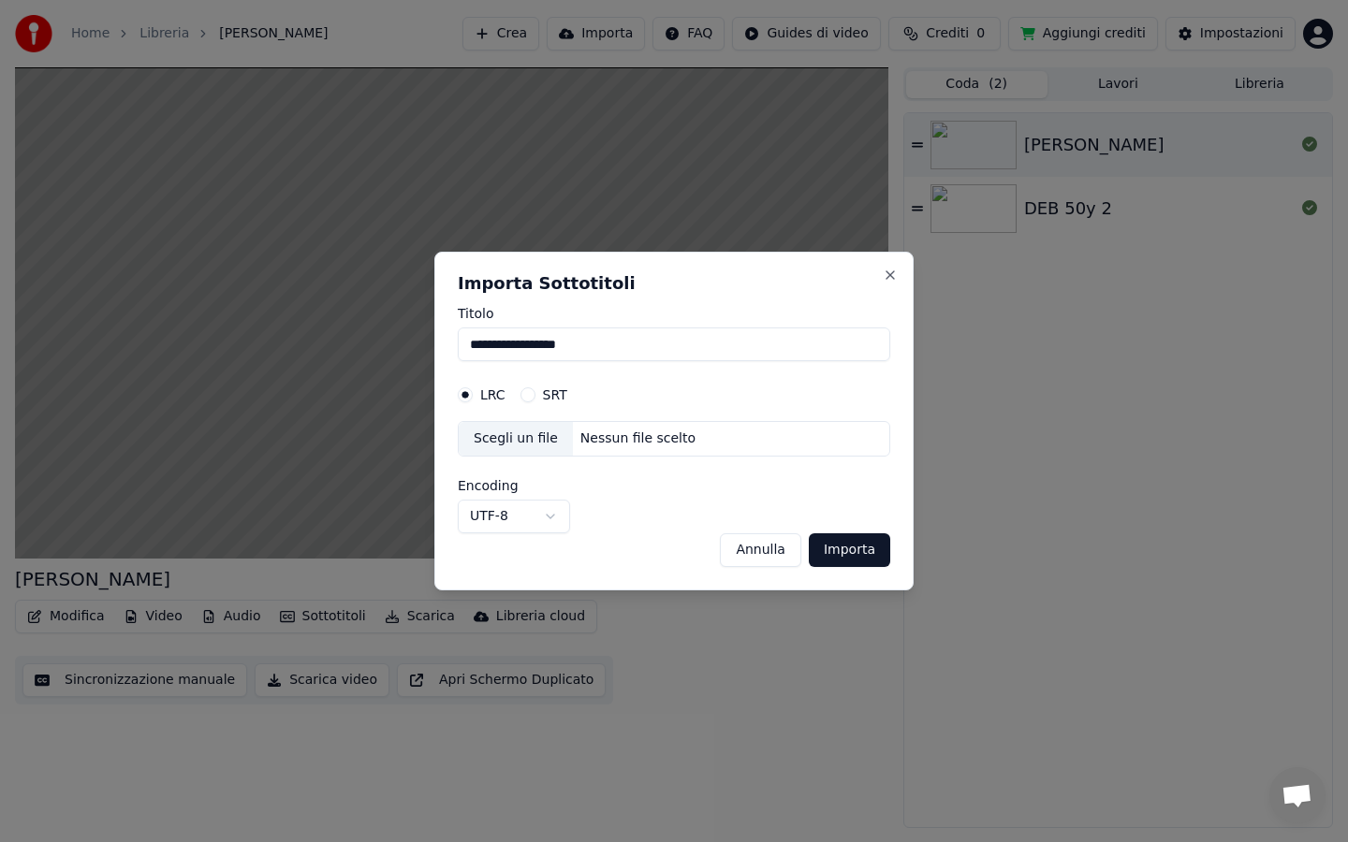
click at [789, 556] on button "Annulla" at bounding box center [760, 550] width 81 height 34
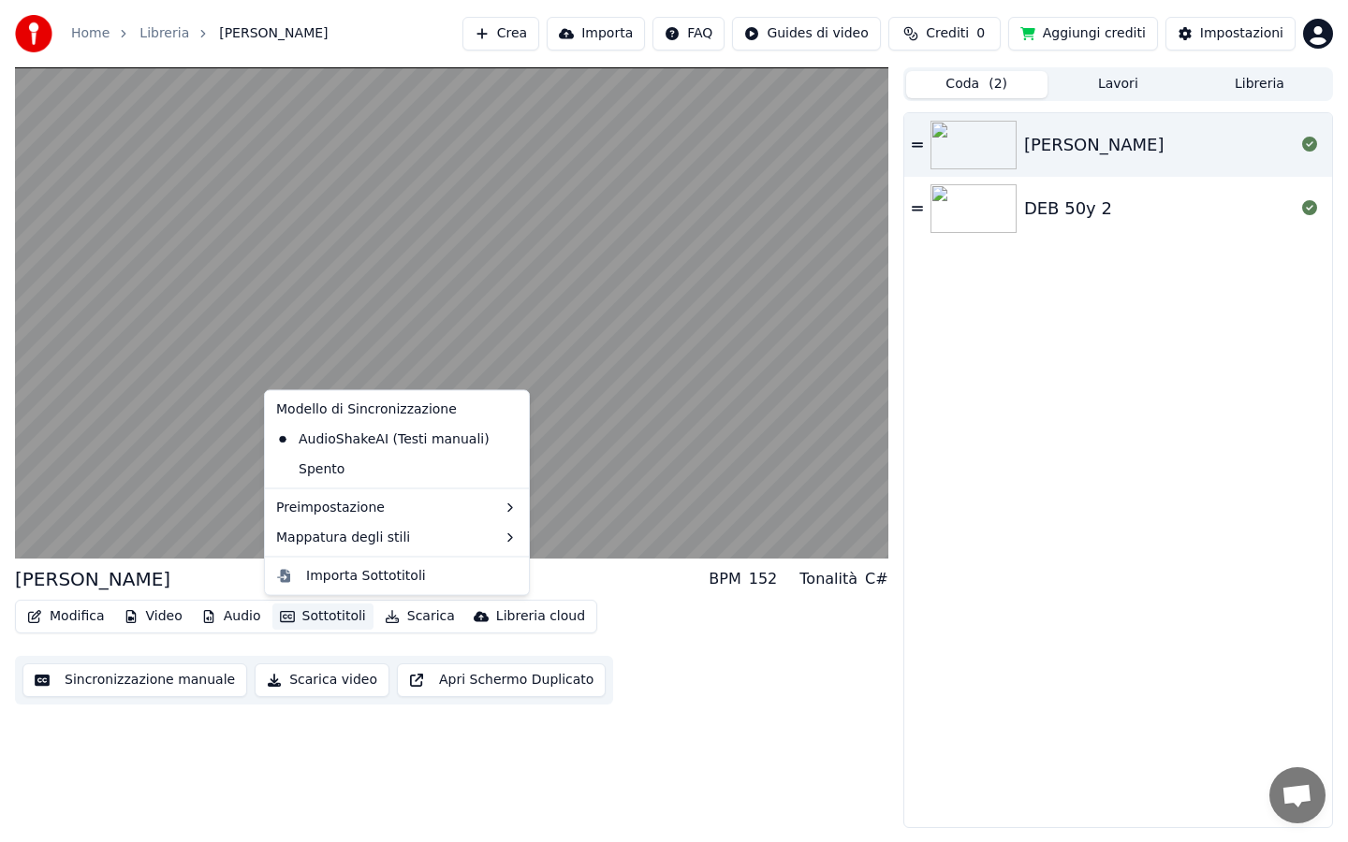
click at [315, 623] on button "Sottotitoli" at bounding box center [322, 617] width 101 height 26
click at [439, 439] on div "AudioShakeAI (Testi manuali)" at bounding box center [383, 439] width 228 height 30
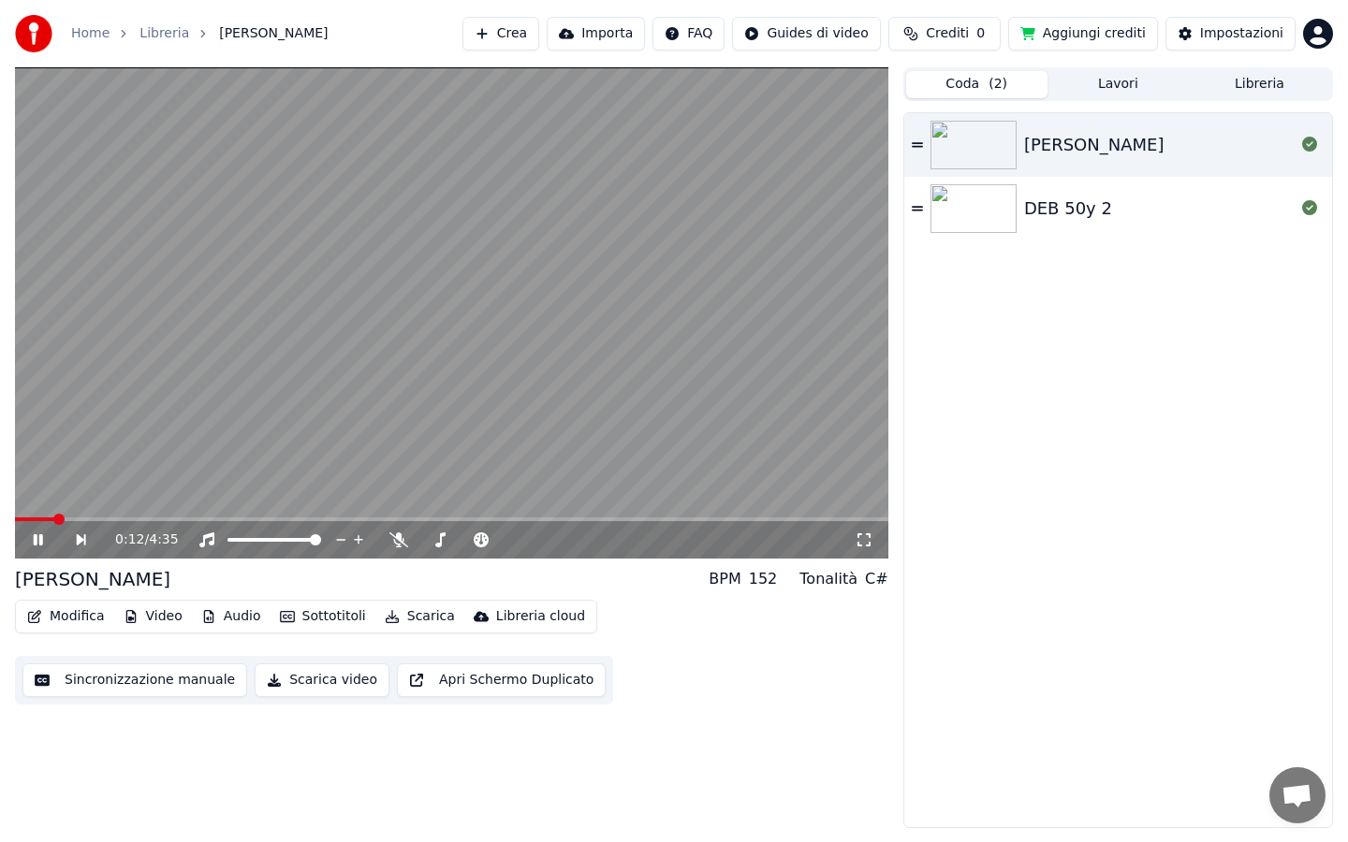
click at [380, 393] on video at bounding box center [451, 312] width 873 height 491
click at [220, 623] on button "Audio" at bounding box center [231, 617] width 75 height 26
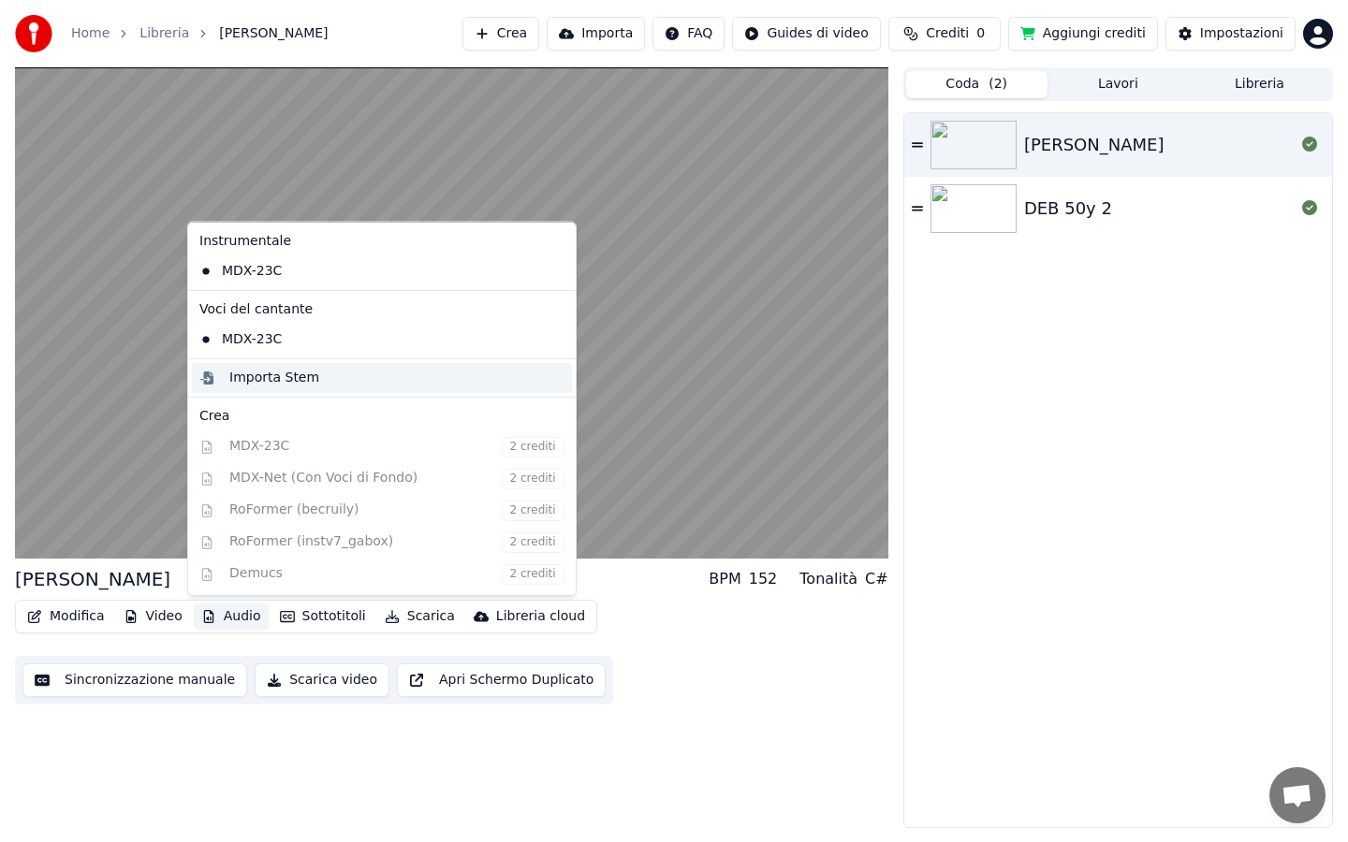
click at [397, 371] on div "Importa Stem" at bounding box center [396, 377] width 335 height 19
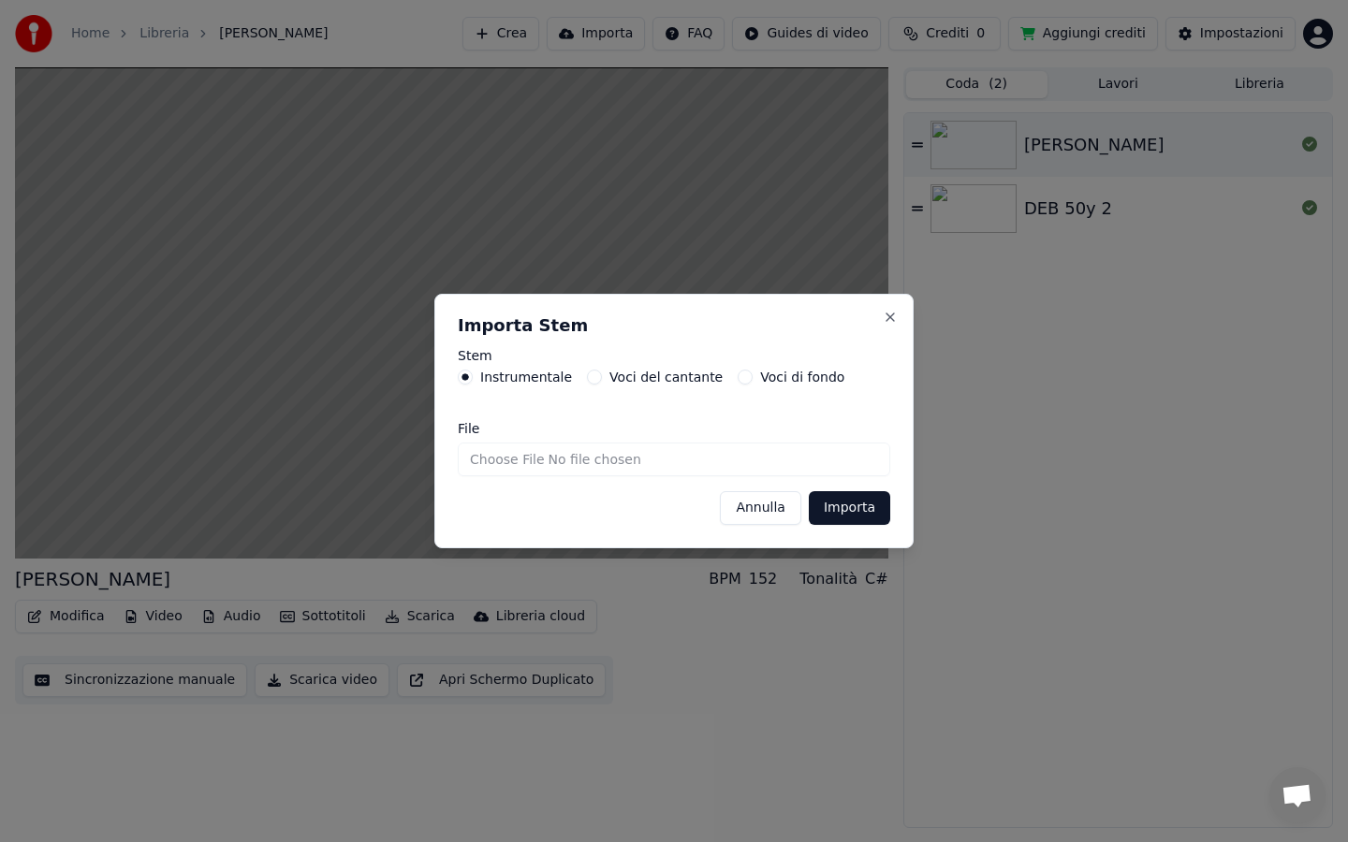
click at [676, 375] on label "Voci del cantante" at bounding box center [665, 377] width 113 height 13
click at [602, 375] on button "Voci del cantante" at bounding box center [594, 377] width 15 height 15
click at [550, 474] on input "File" at bounding box center [674, 460] width 432 height 34
type input "**********"
click at [849, 497] on button "Importa" at bounding box center [849, 508] width 81 height 34
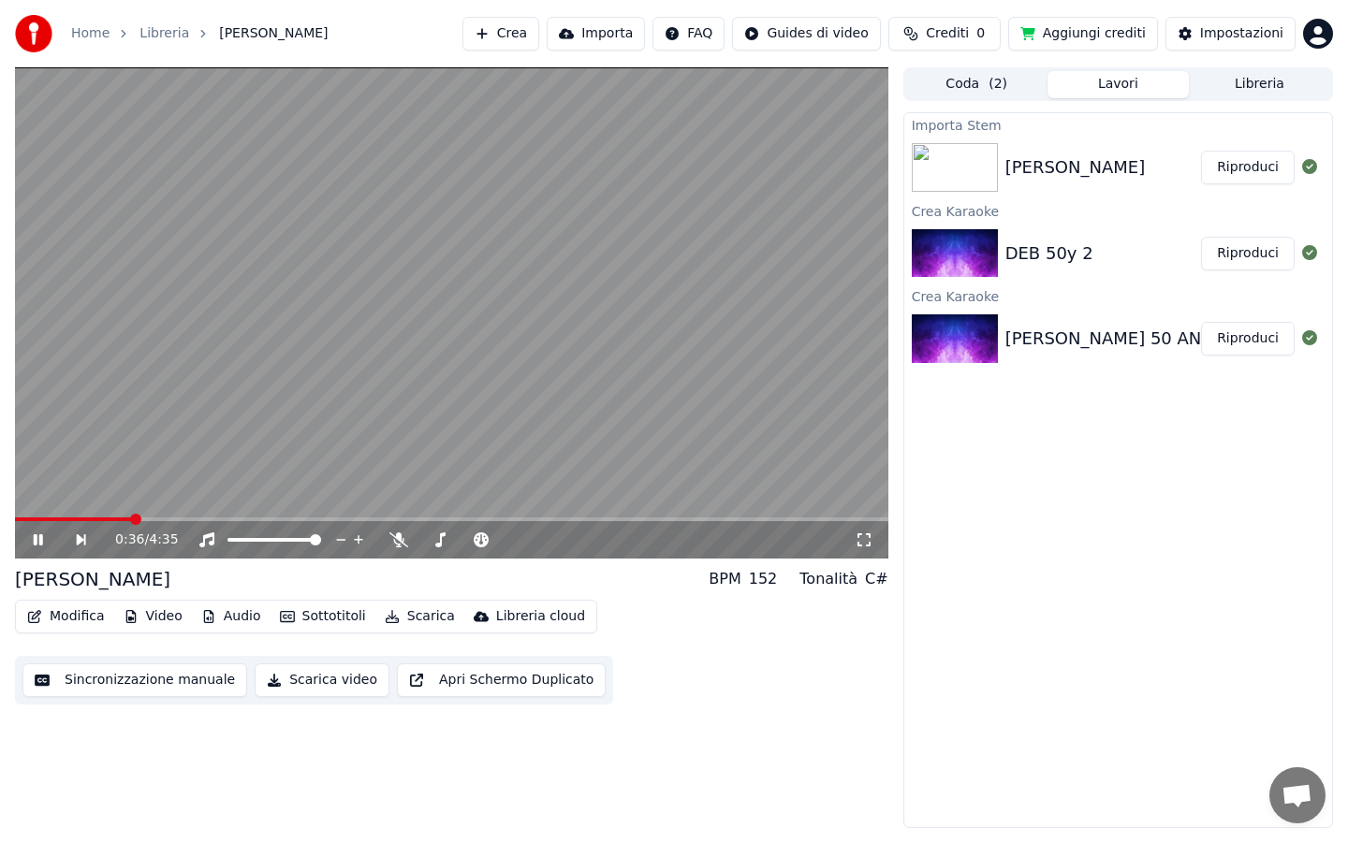
click at [1271, 180] on button "Riproduci" at bounding box center [1248, 168] width 94 height 34
click at [1201, 151] on button "Riproduci" at bounding box center [1248, 168] width 94 height 34
click at [391, 518] on span at bounding box center [451, 520] width 873 height 4
click at [403, 541] on icon at bounding box center [398, 540] width 19 height 15
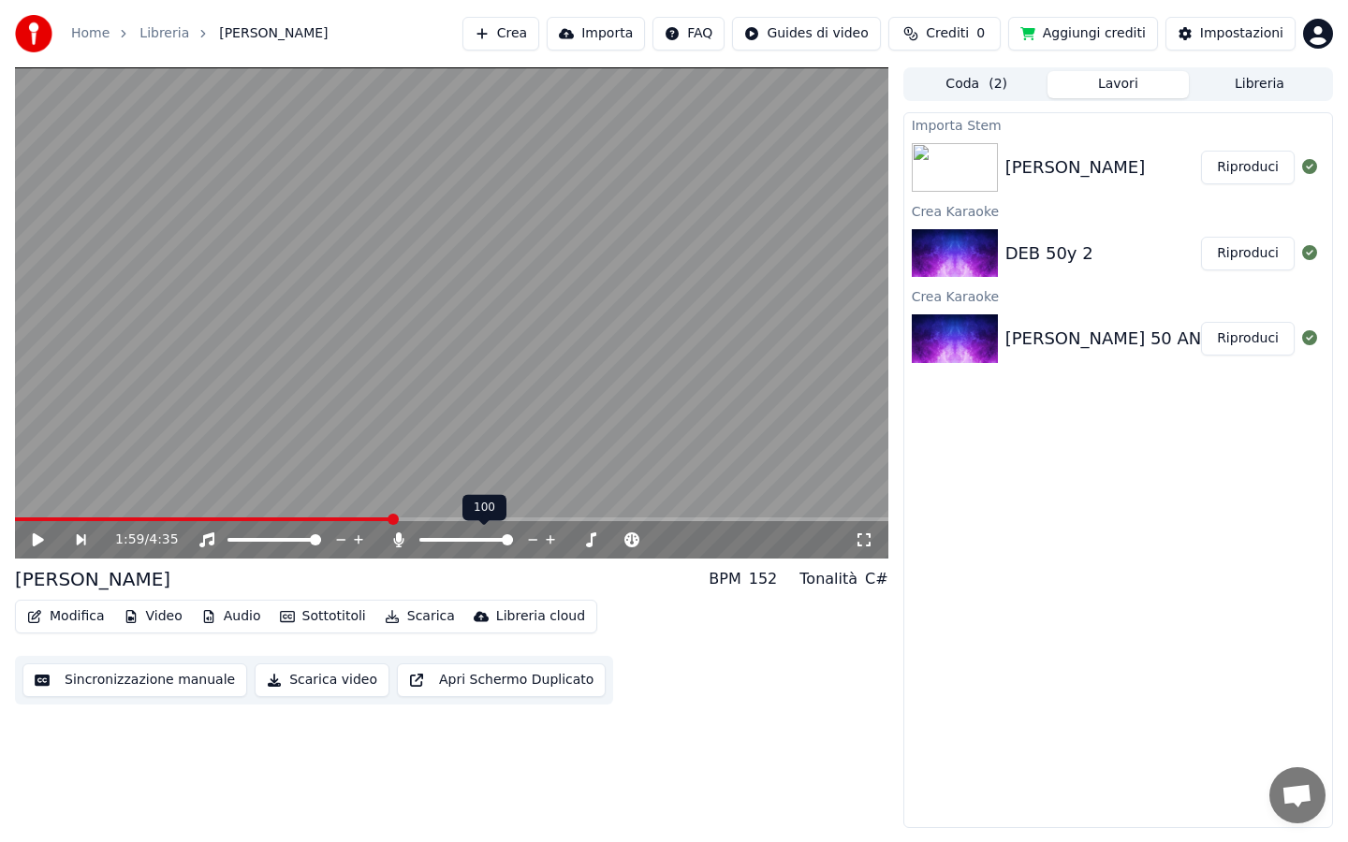
click at [403, 541] on icon at bounding box center [398, 540] width 19 height 15
click at [1081, 243] on div "DEB 50y 2" at bounding box center [1049, 254] width 88 height 26
click at [997, 357] on img at bounding box center [955, 338] width 86 height 49
click at [292, 635] on div "Modifica Video Audio Sottotitoli Scarica Libreria cloud Sincronizzazione manual…" at bounding box center [451, 652] width 873 height 105
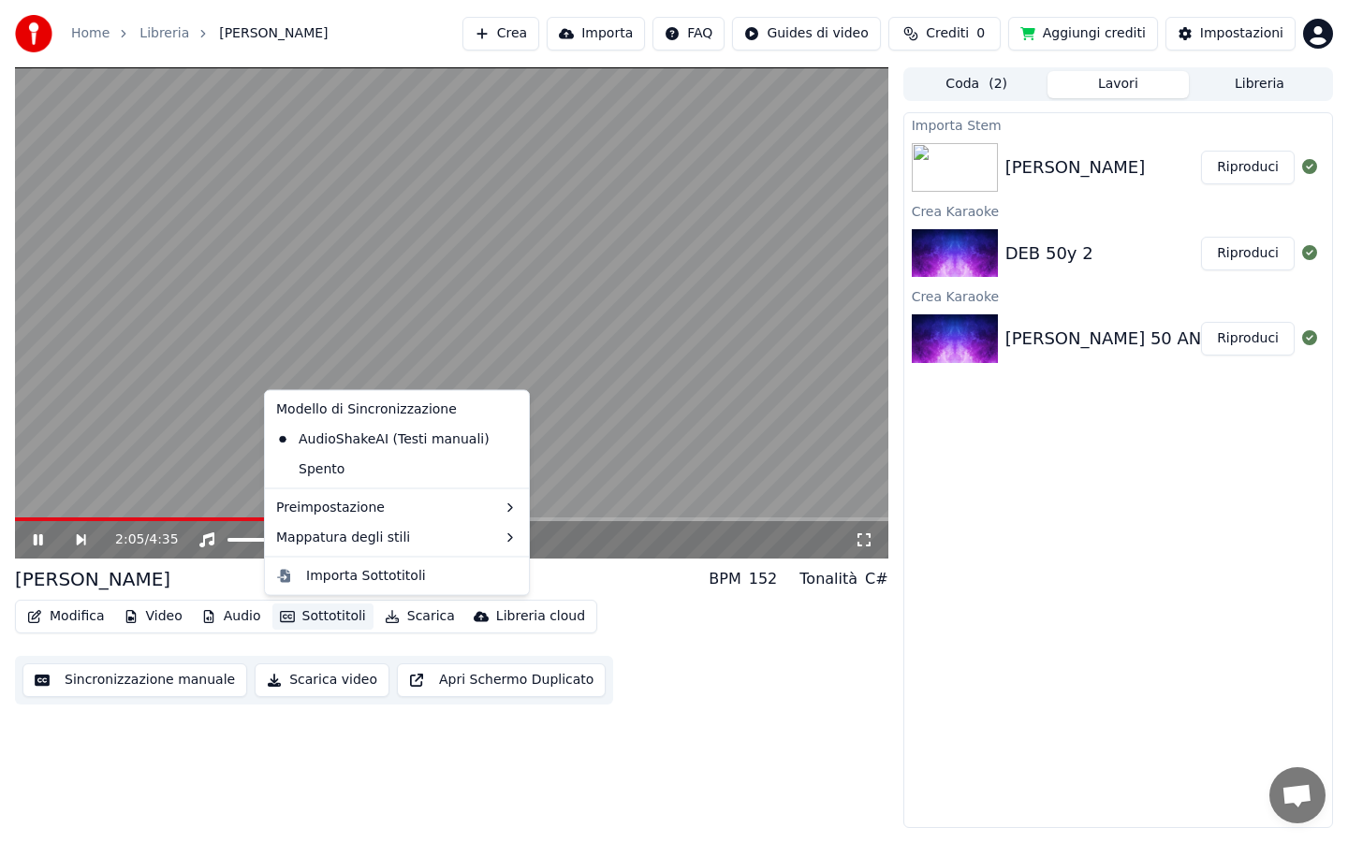
click at [311, 627] on button "Sottotitoli" at bounding box center [322, 617] width 101 height 26
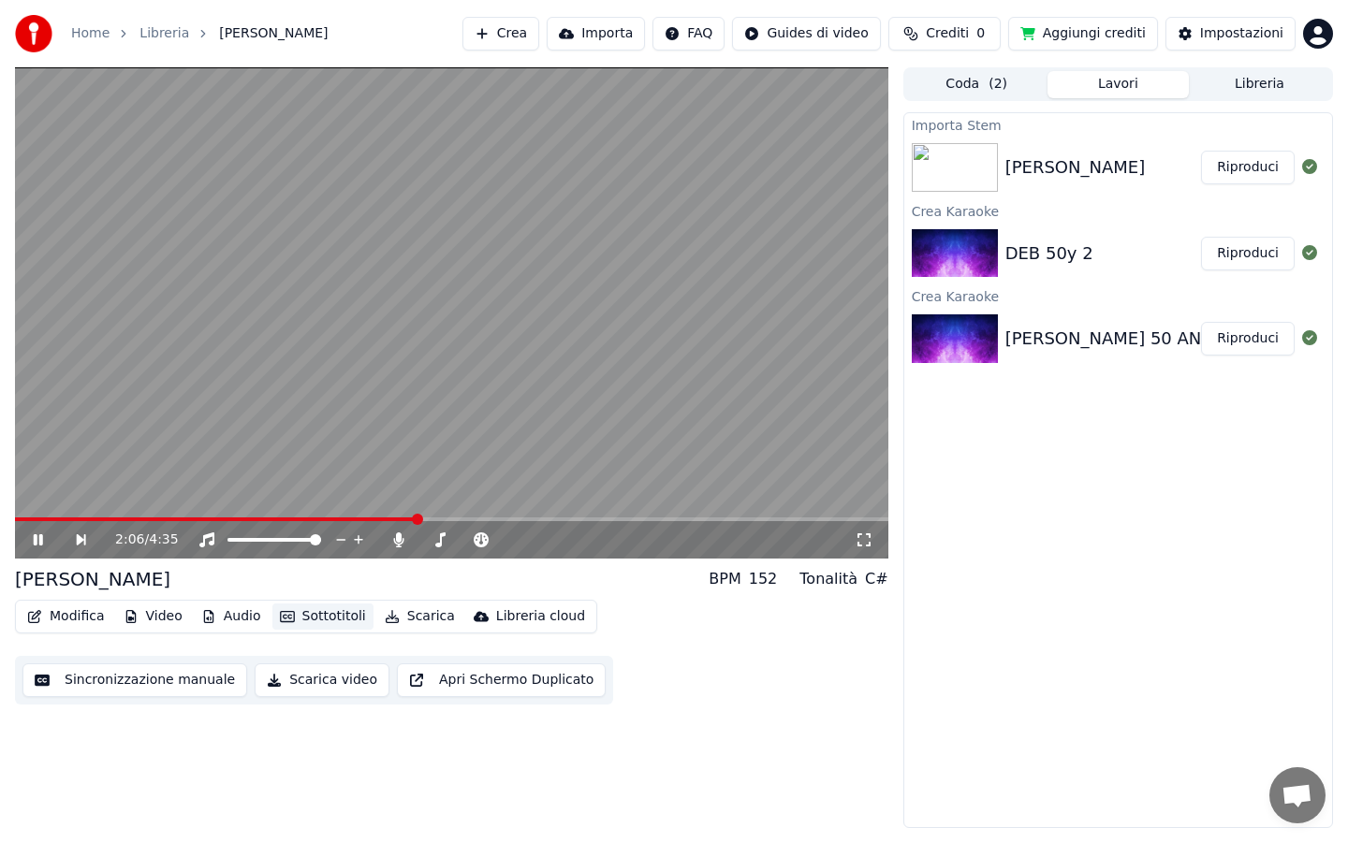
click at [311, 627] on button "Sottotitoli" at bounding box center [322, 617] width 101 height 26
click at [447, 403] on video at bounding box center [451, 312] width 873 height 491
